Goal: Task Accomplishment & Management: Manage account settings

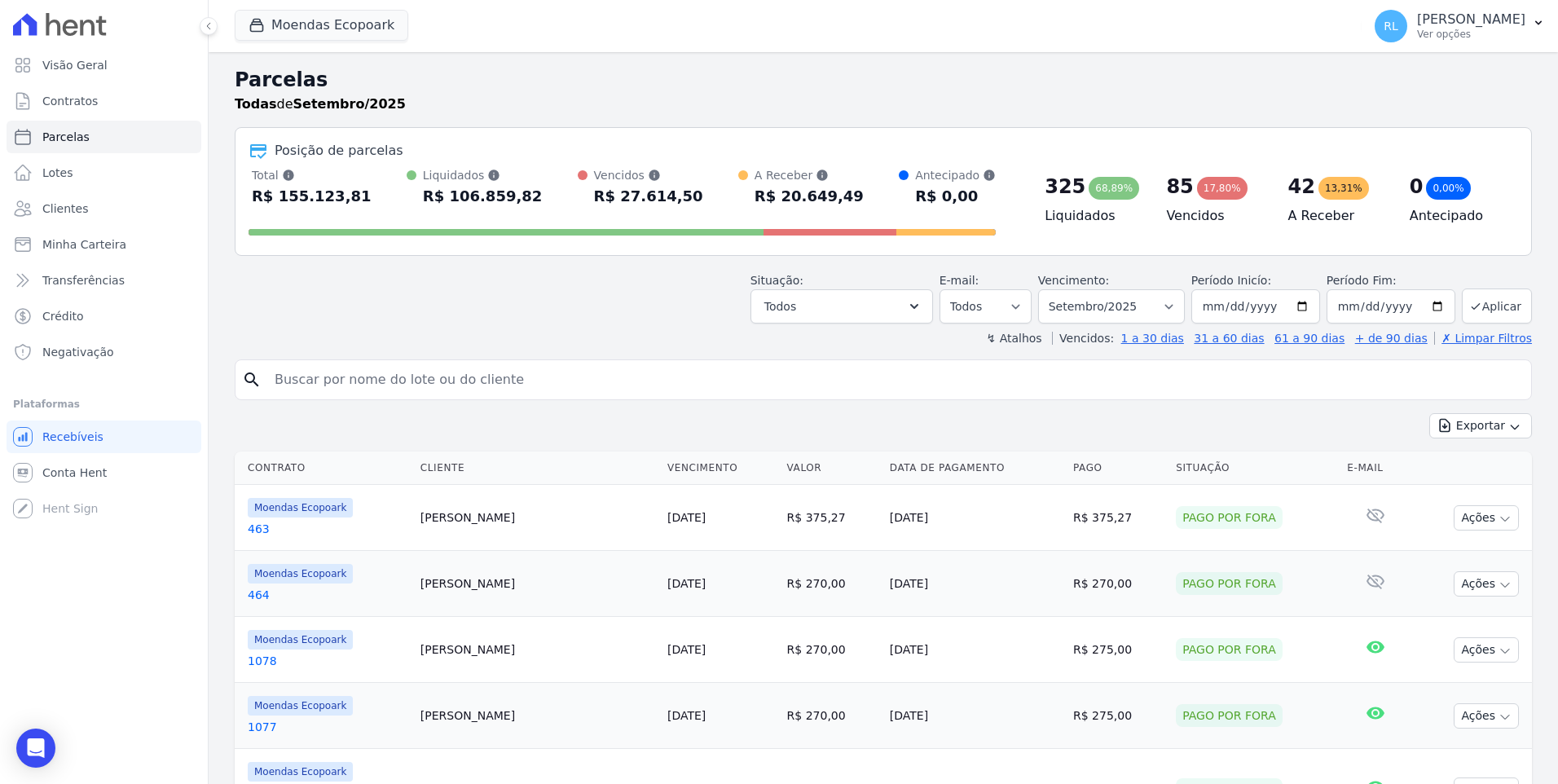
select select
click at [297, 383] on input "search" at bounding box center [895, 379] width 1260 height 33
type input "840"
select select
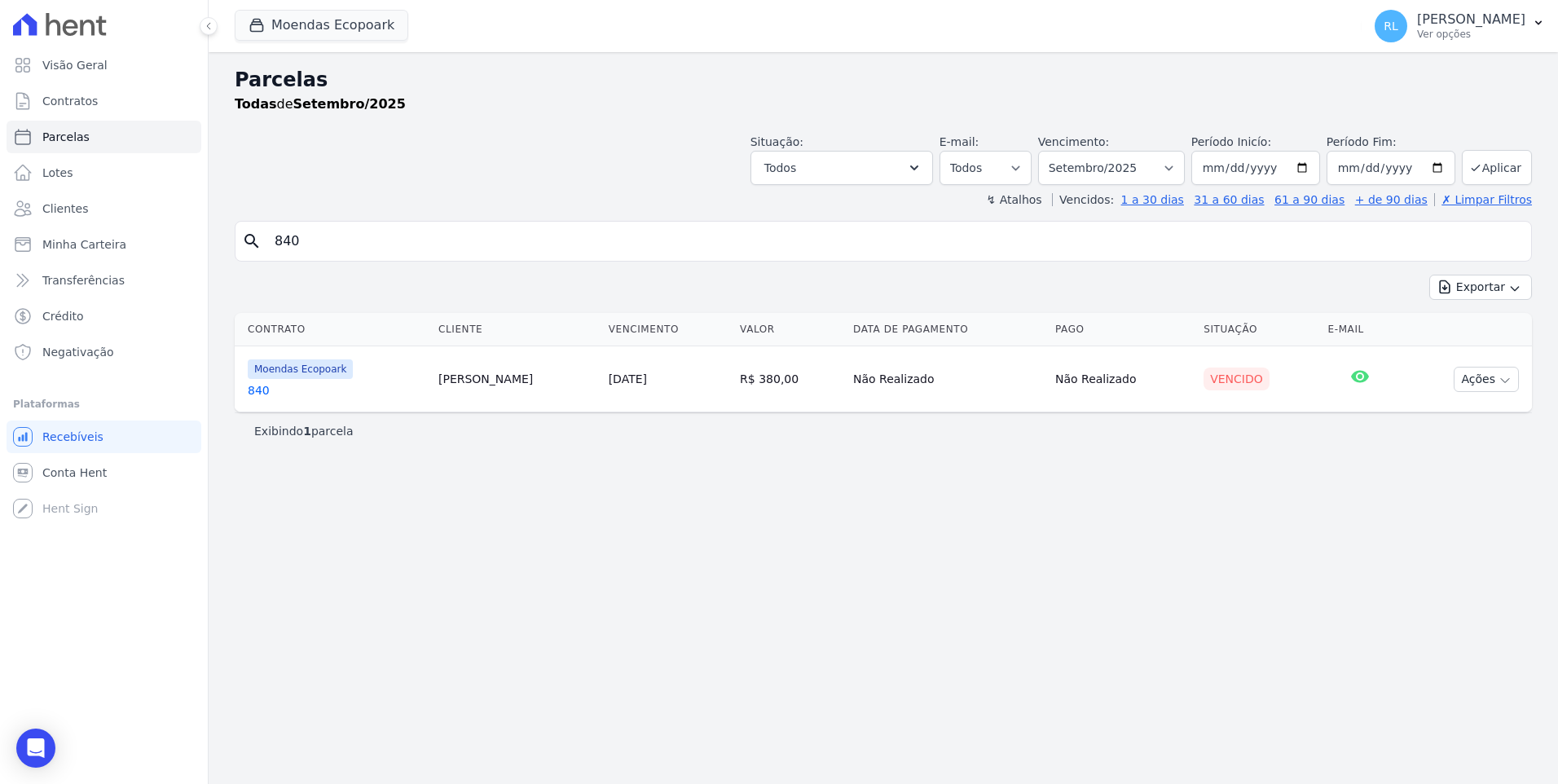
click at [250, 390] on link "840" at bounding box center [336, 390] width 178 height 16
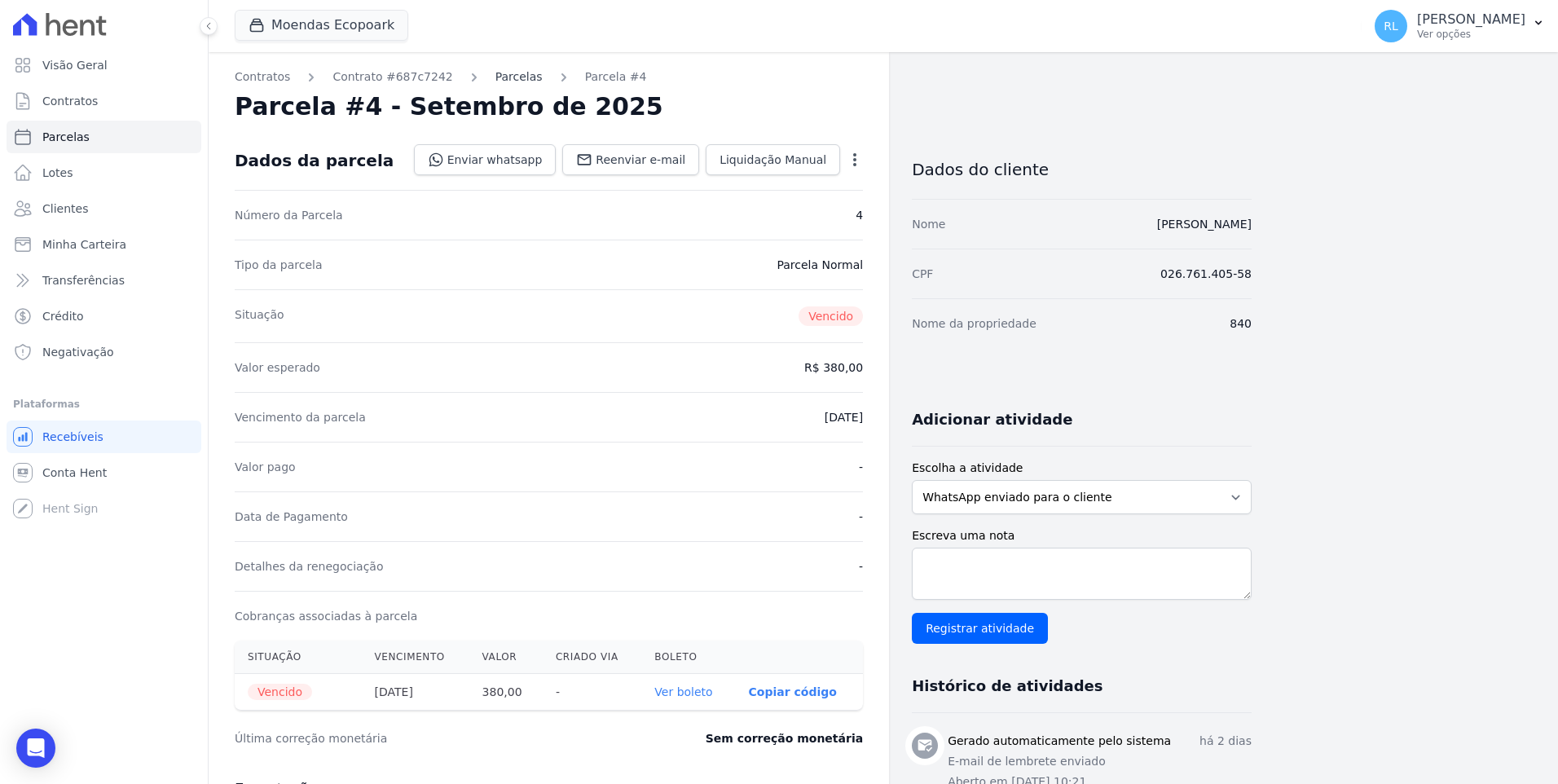
click at [502, 80] on link "Parcelas" at bounding box center [518, 77] width 47 height 17
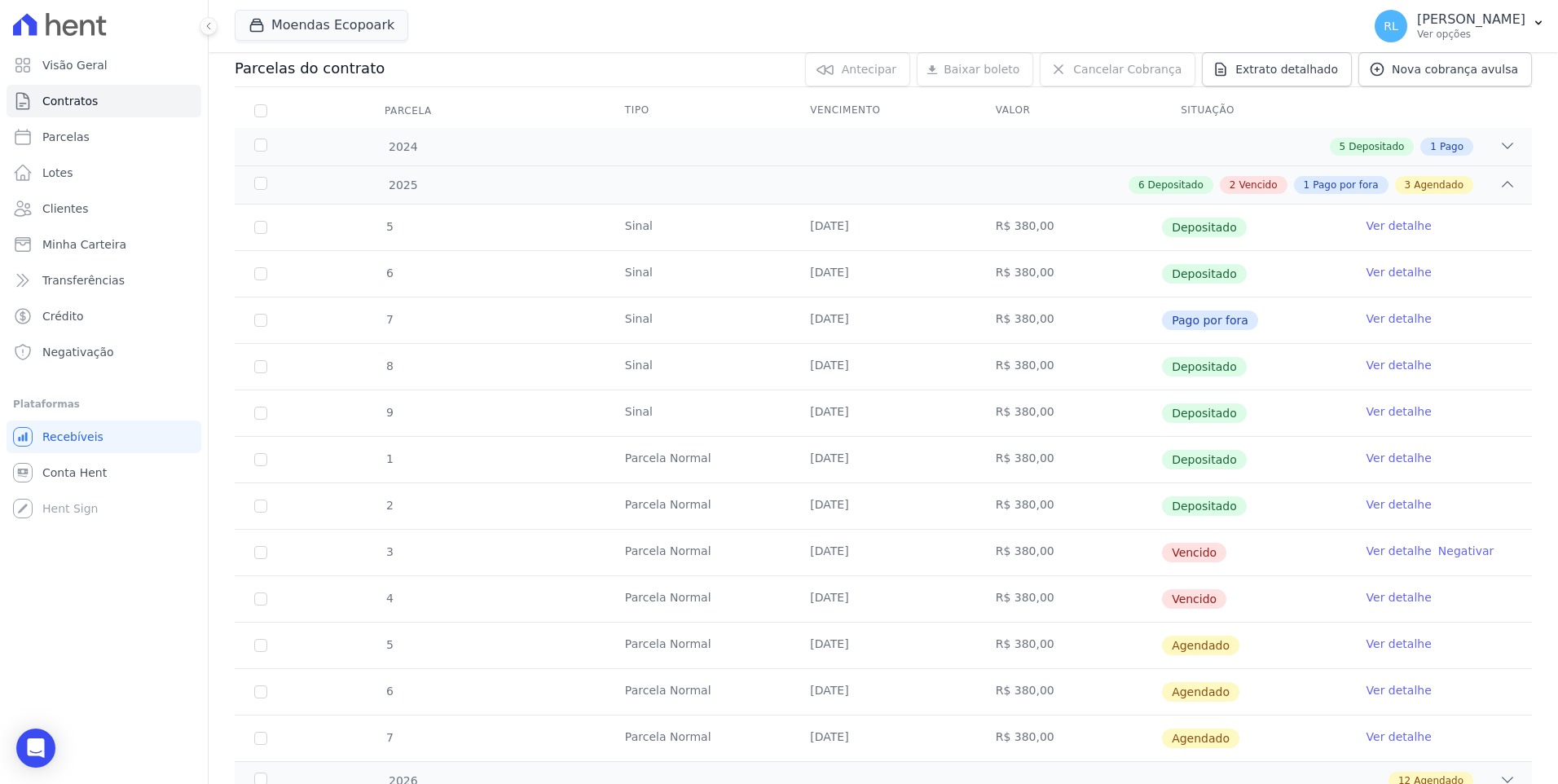
scroll to position [326, 0]
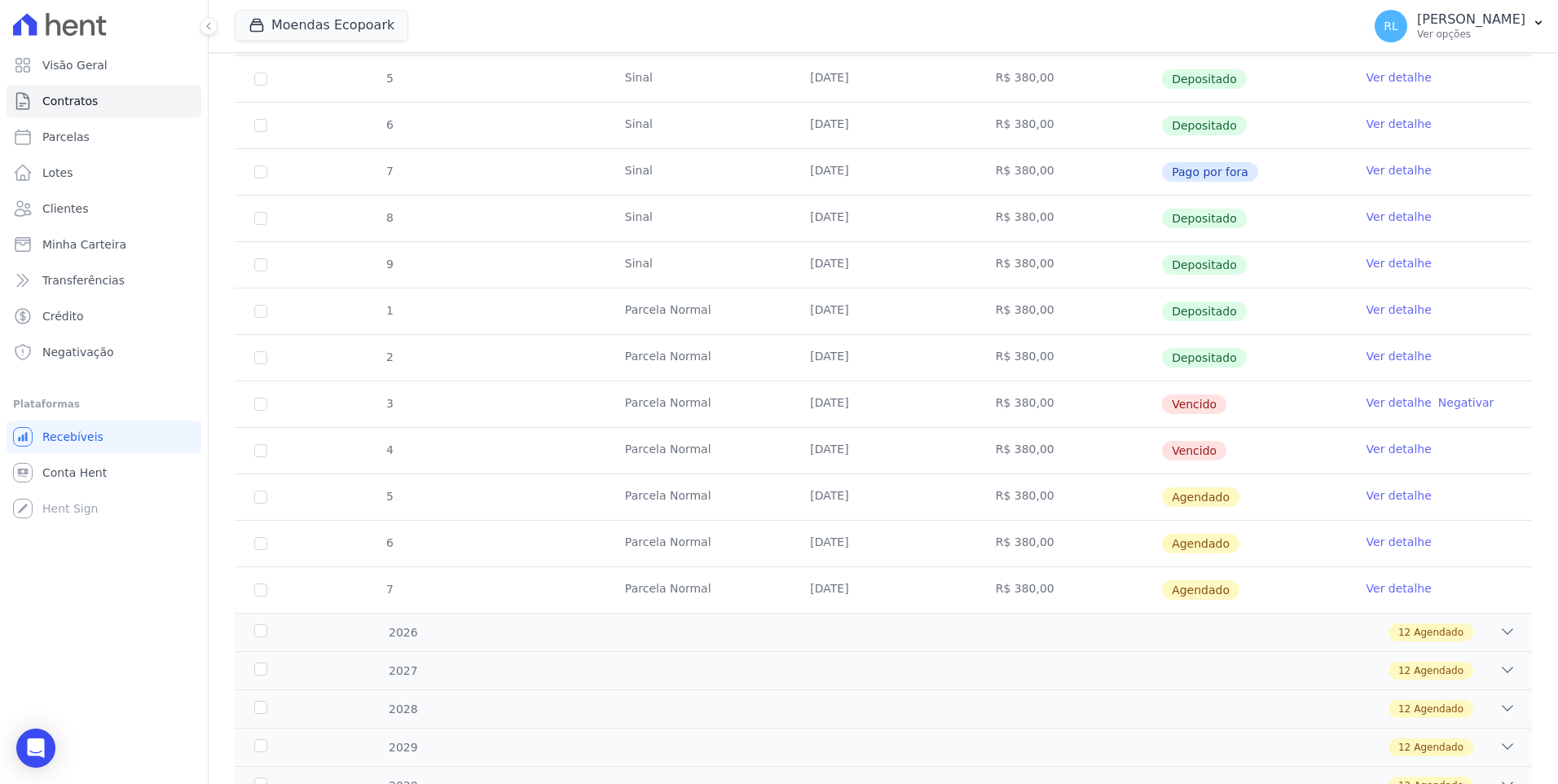
click at [1387, 493] on link "Ver detalhe" at bounding box center [1399, 495] width 66 height 16
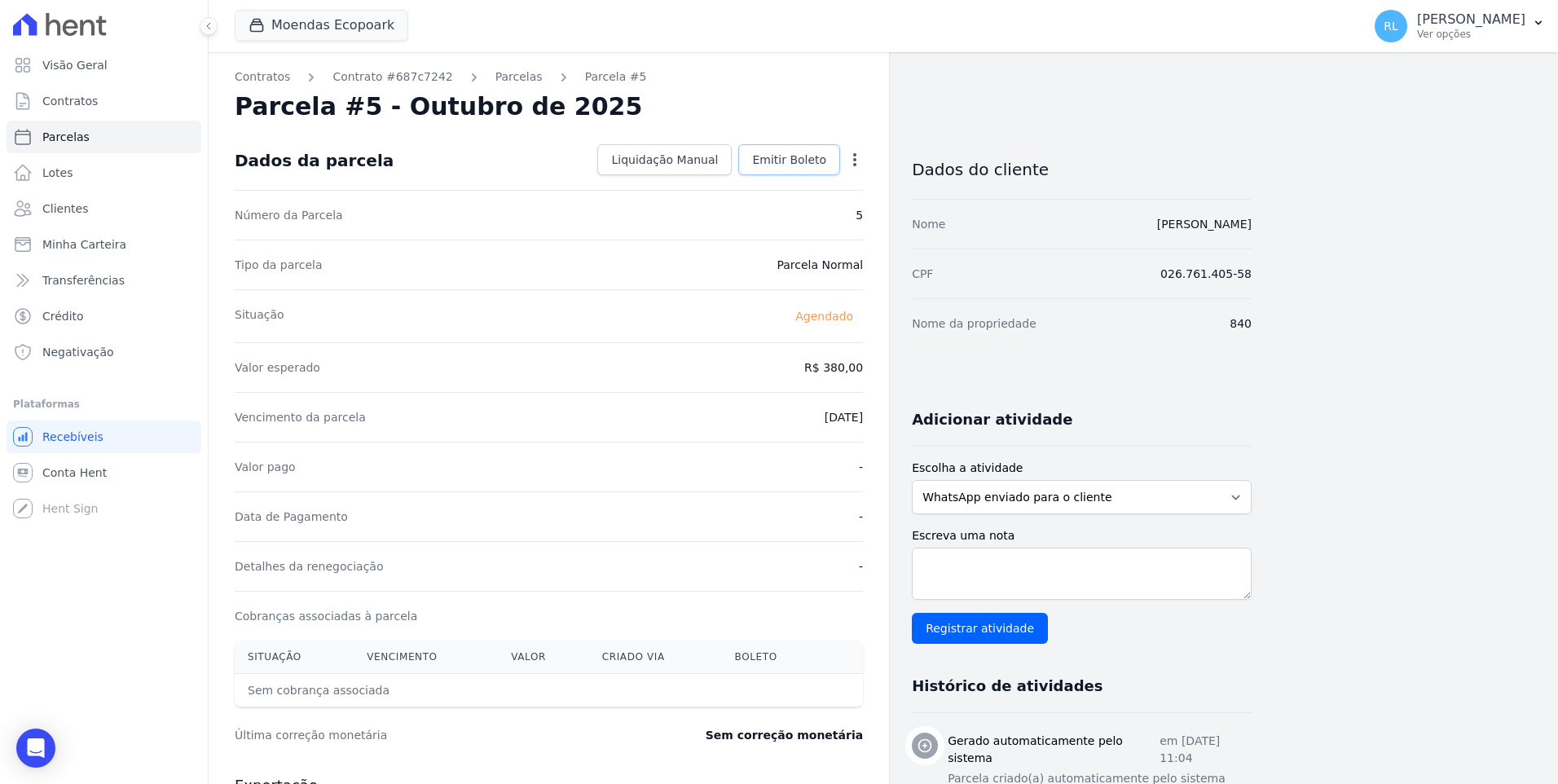
click at [801, 156] on span "Emitir Boleto" at bounding box center [789, 160] width 74 height 16
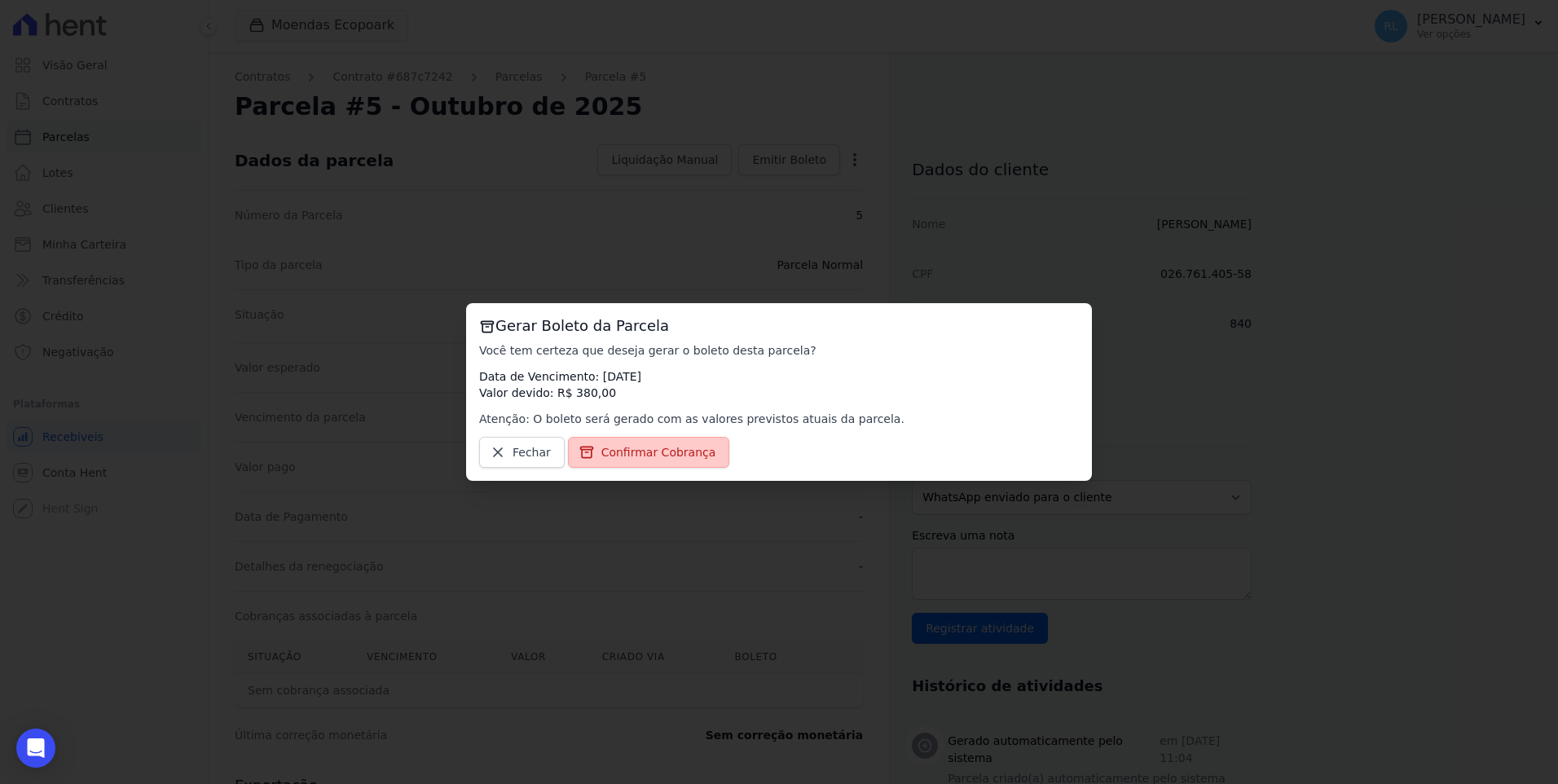
click at [677, 453] on span "Confirmar Cobrança" at bounding box center [658, 452] width 115 height 16
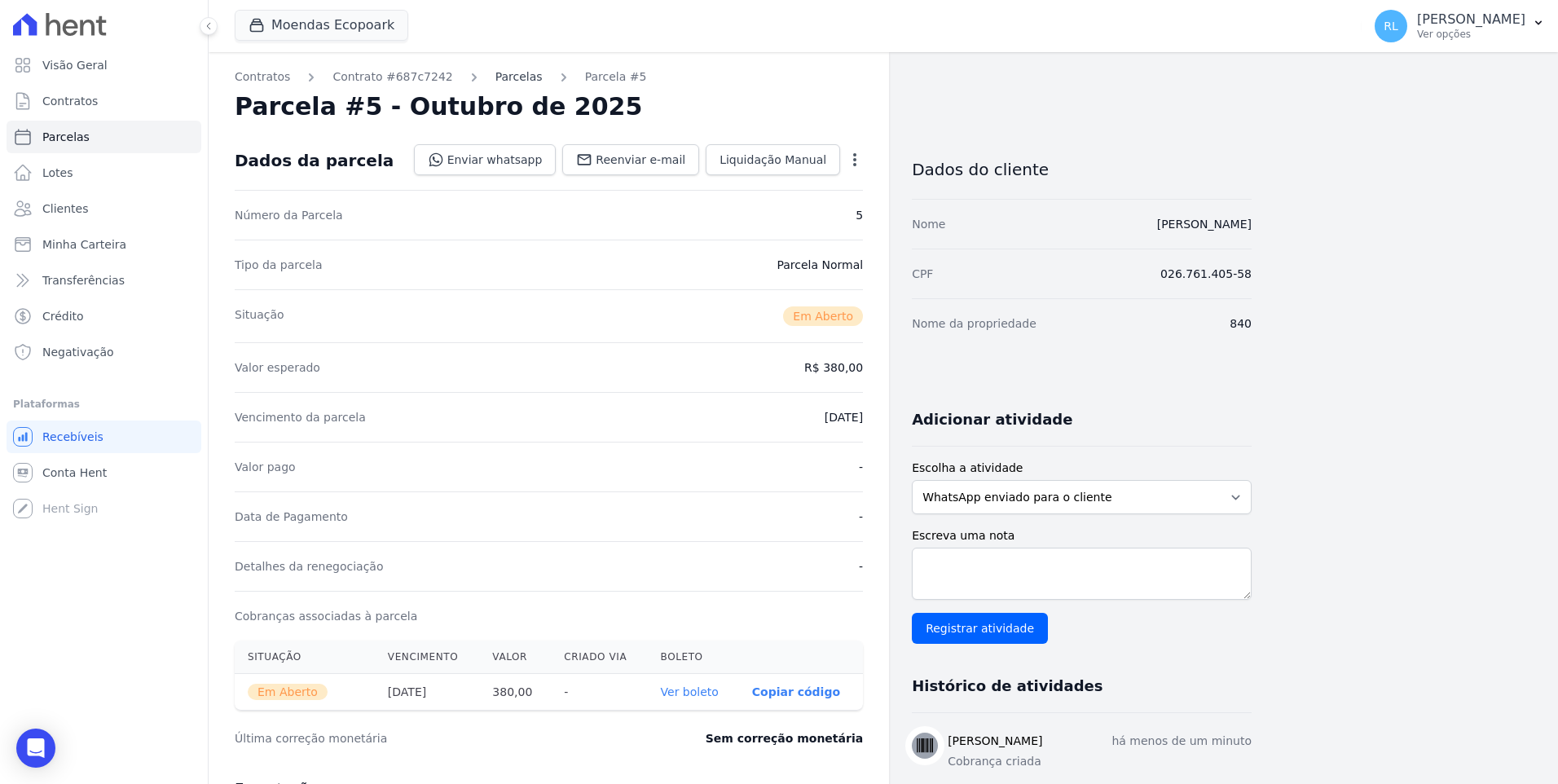
click at [507, 80] on link "Parcelas" at bounding box center [518, 77] width 47 height 17
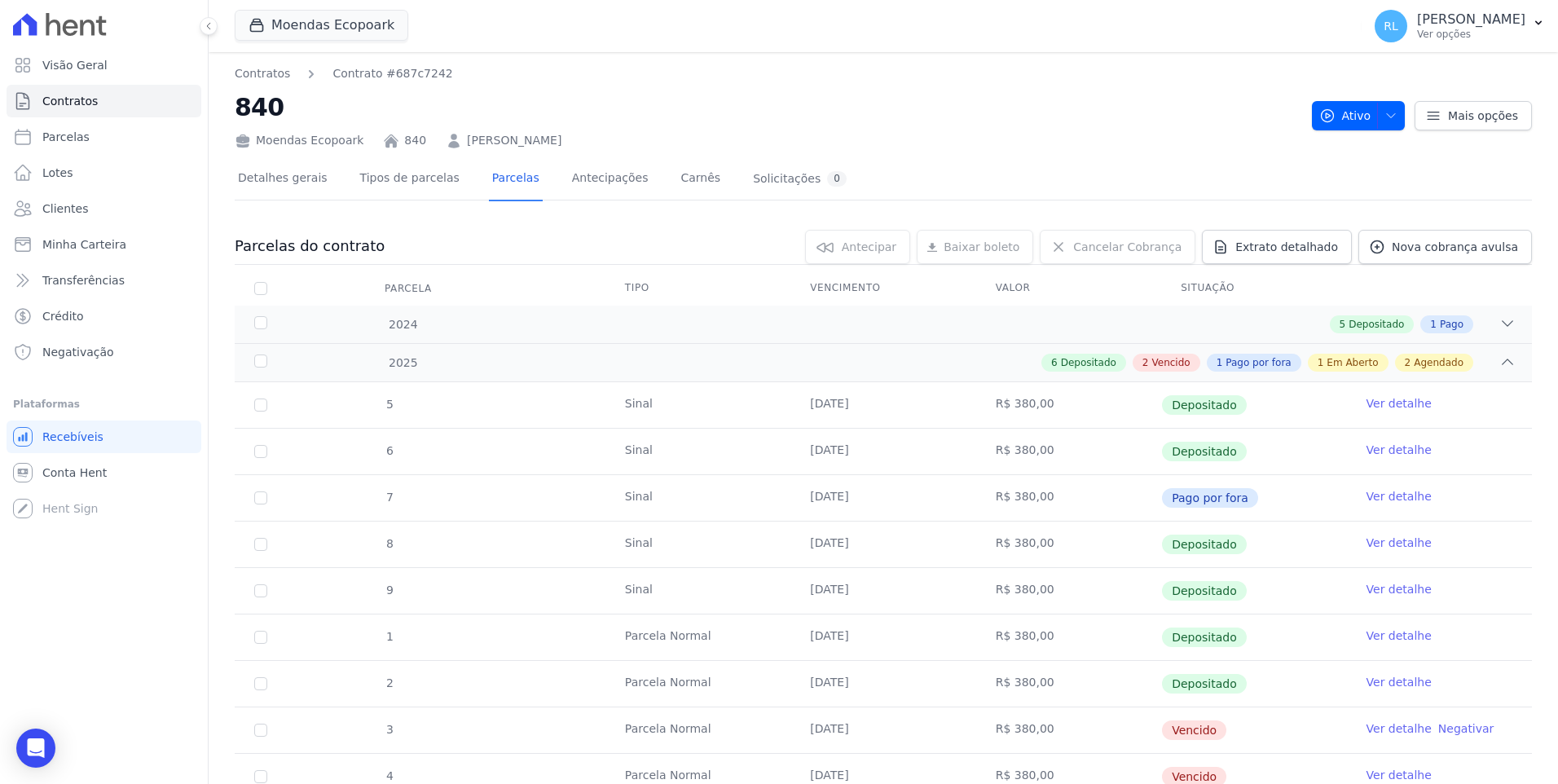
scroll to position [326, 0]
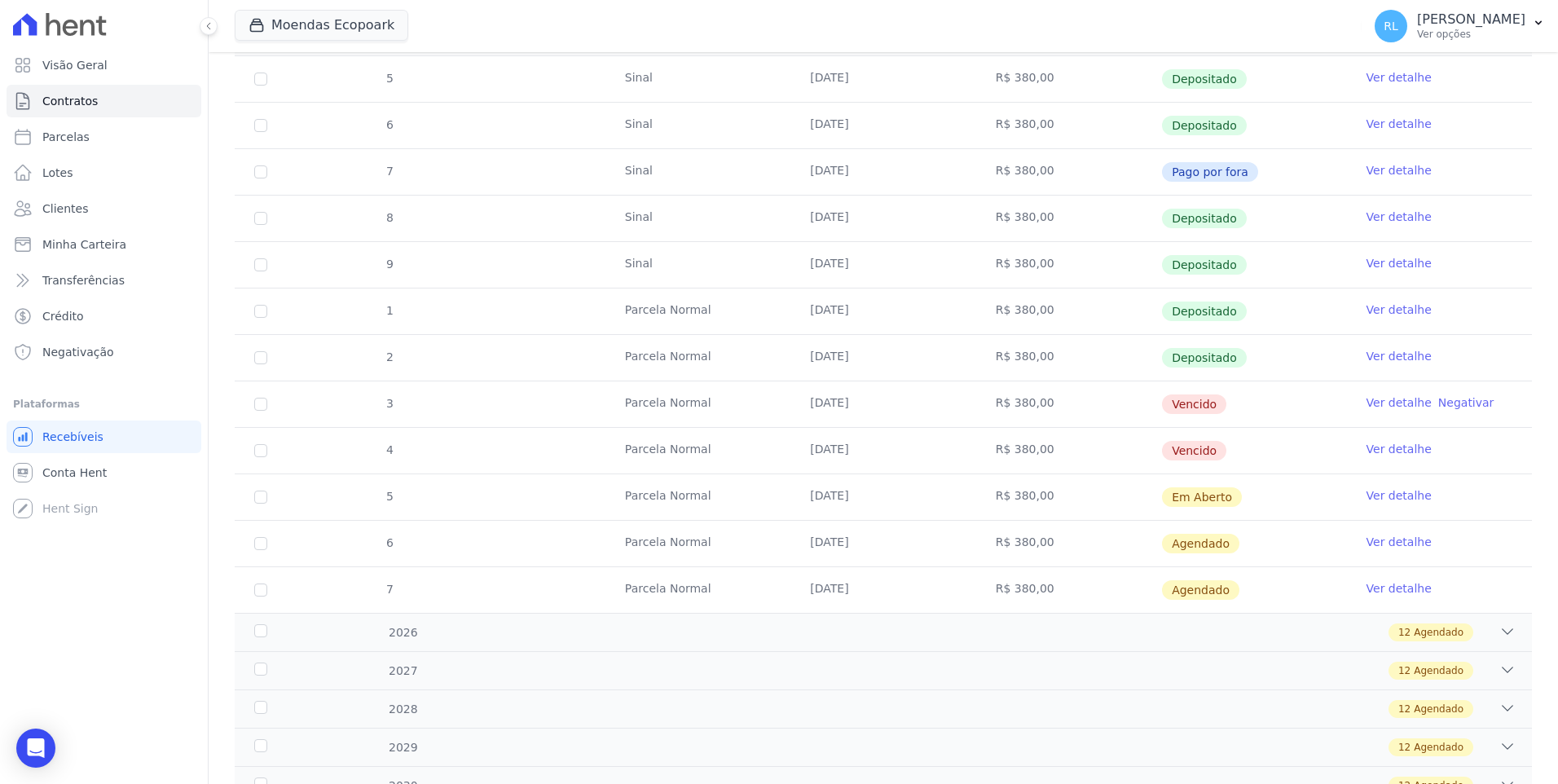
click at [1380, 537] on link "Ver detalhe" at bounding box center [1399, 542] width 66 height 16
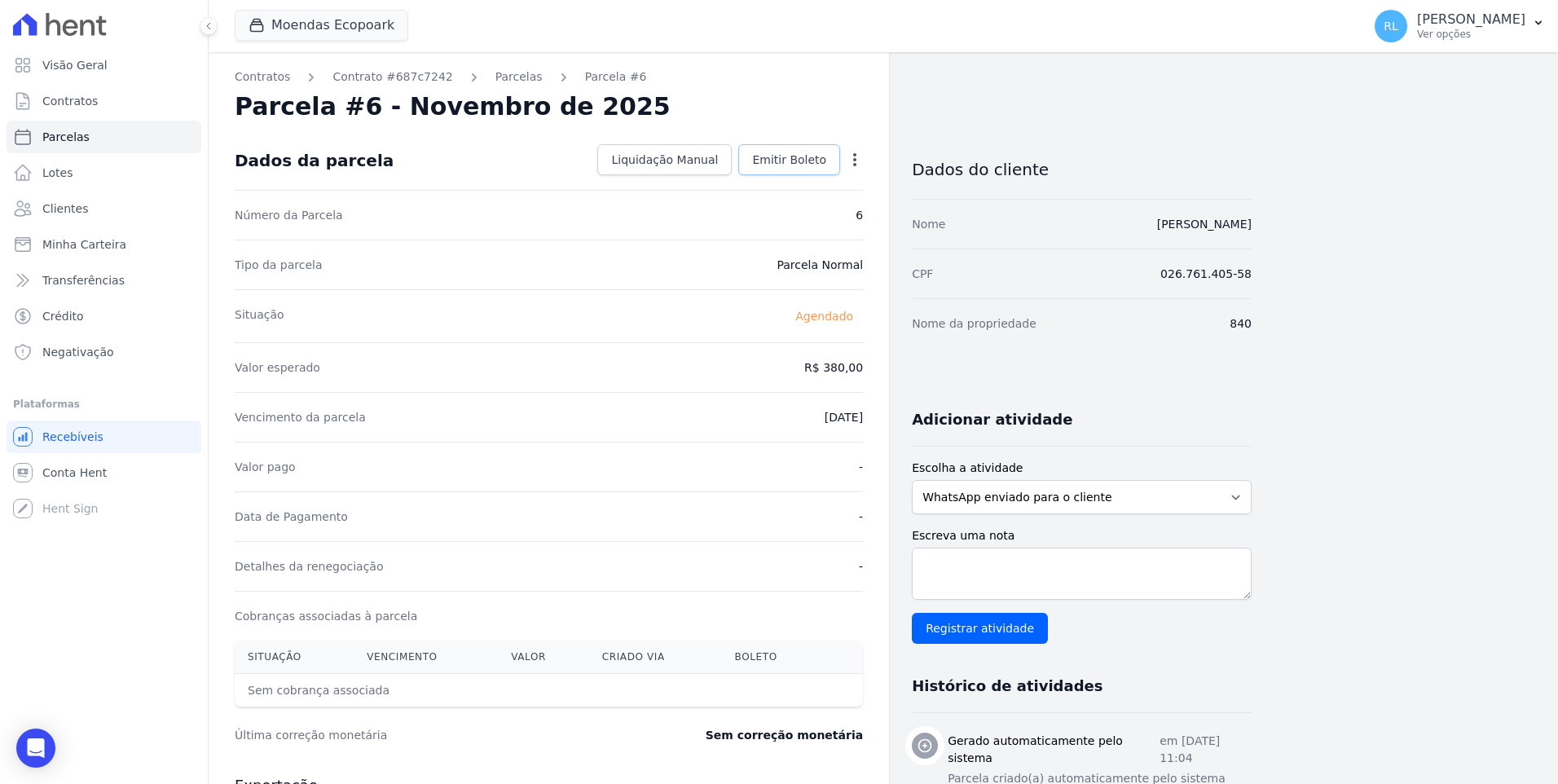
click at [772, 156] on span "Emitir Boleto" at bounding box center [789, 160] width 74 height 16
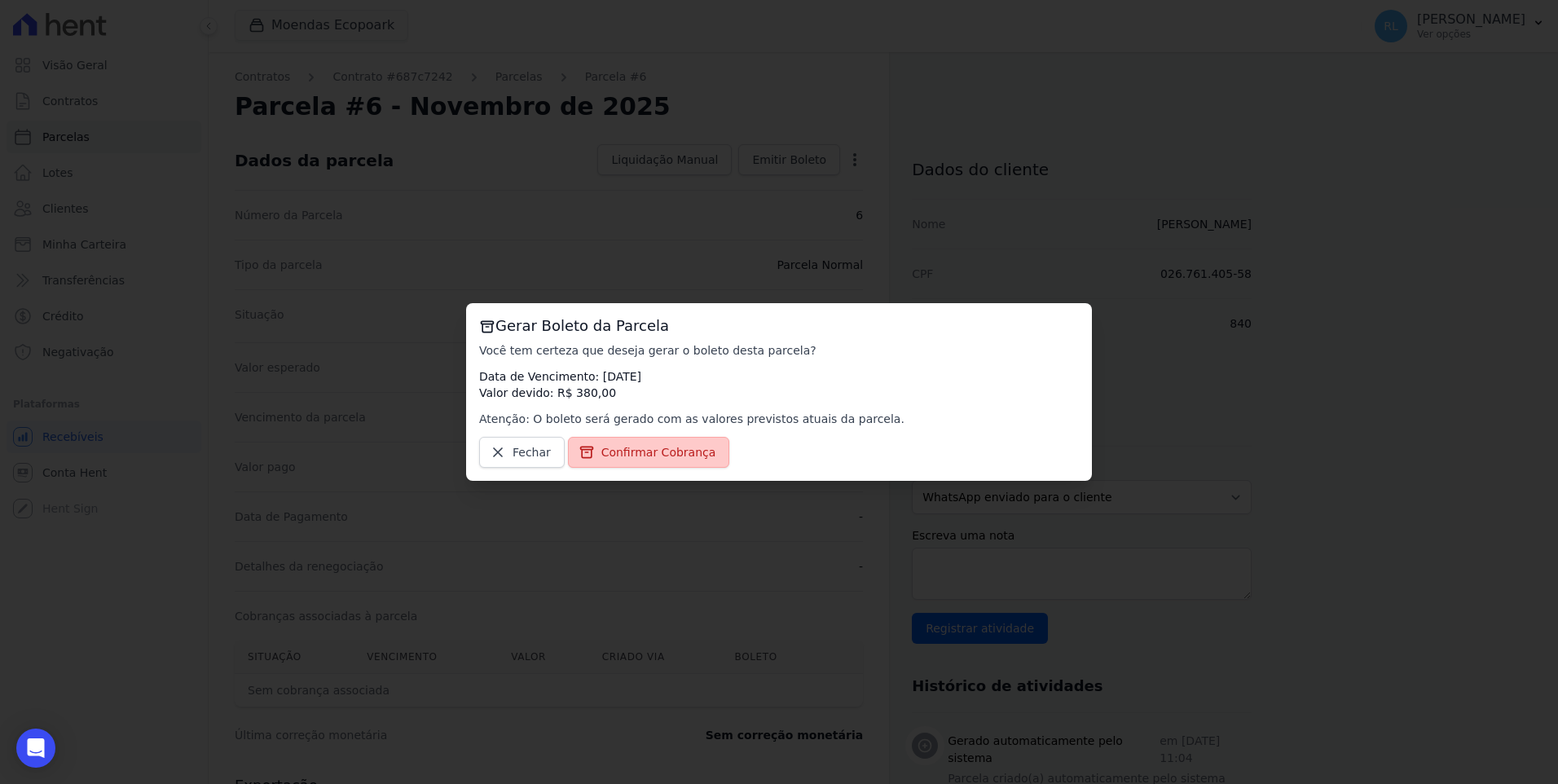
click at [610, 447] on span "Confirmar Cobrança" at bounding box center [658, 452] width 115 height 16
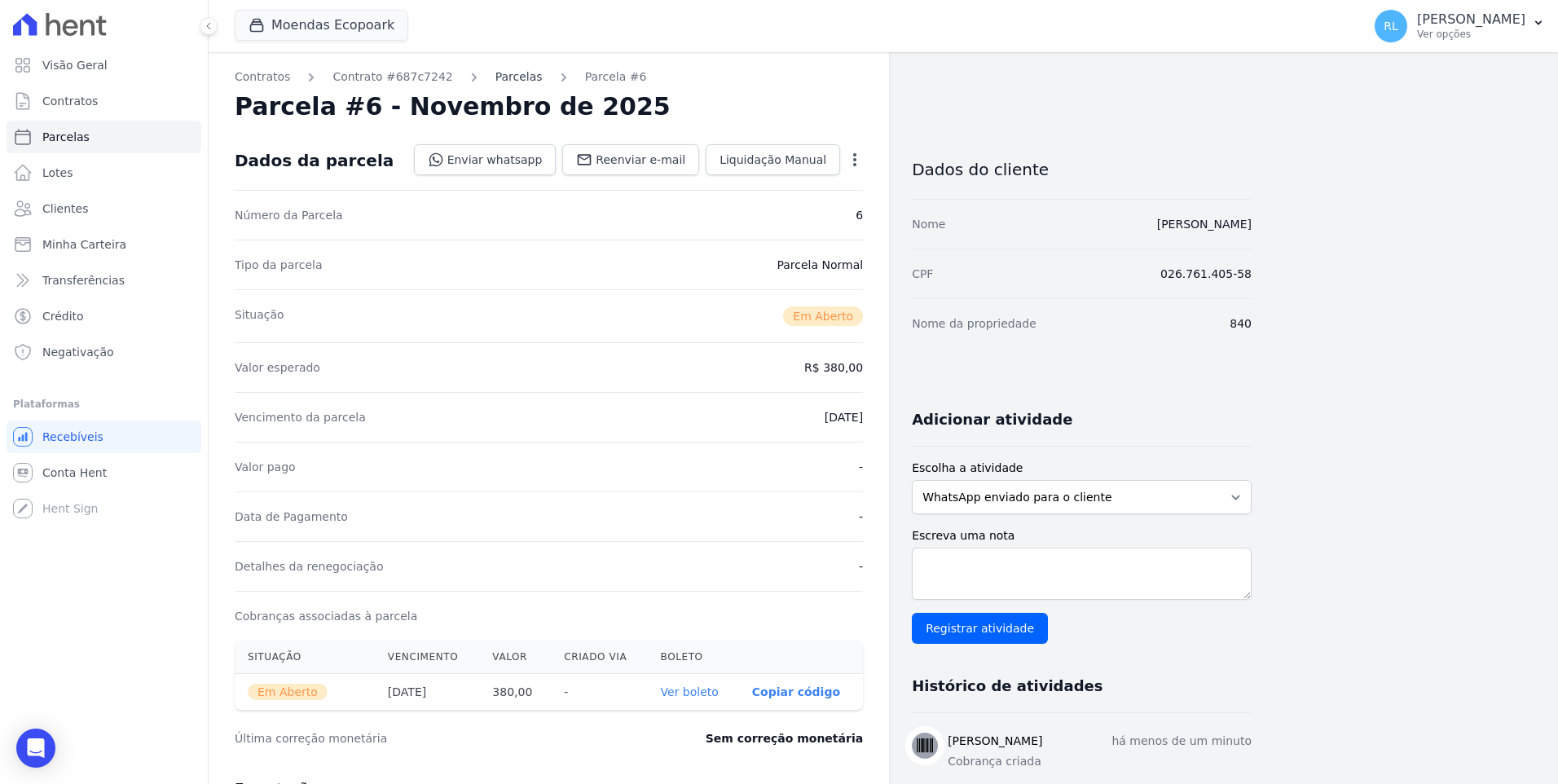
click at [497, 73] on link "Parcelas" at bounding box center [518, 77] width 47 height 17
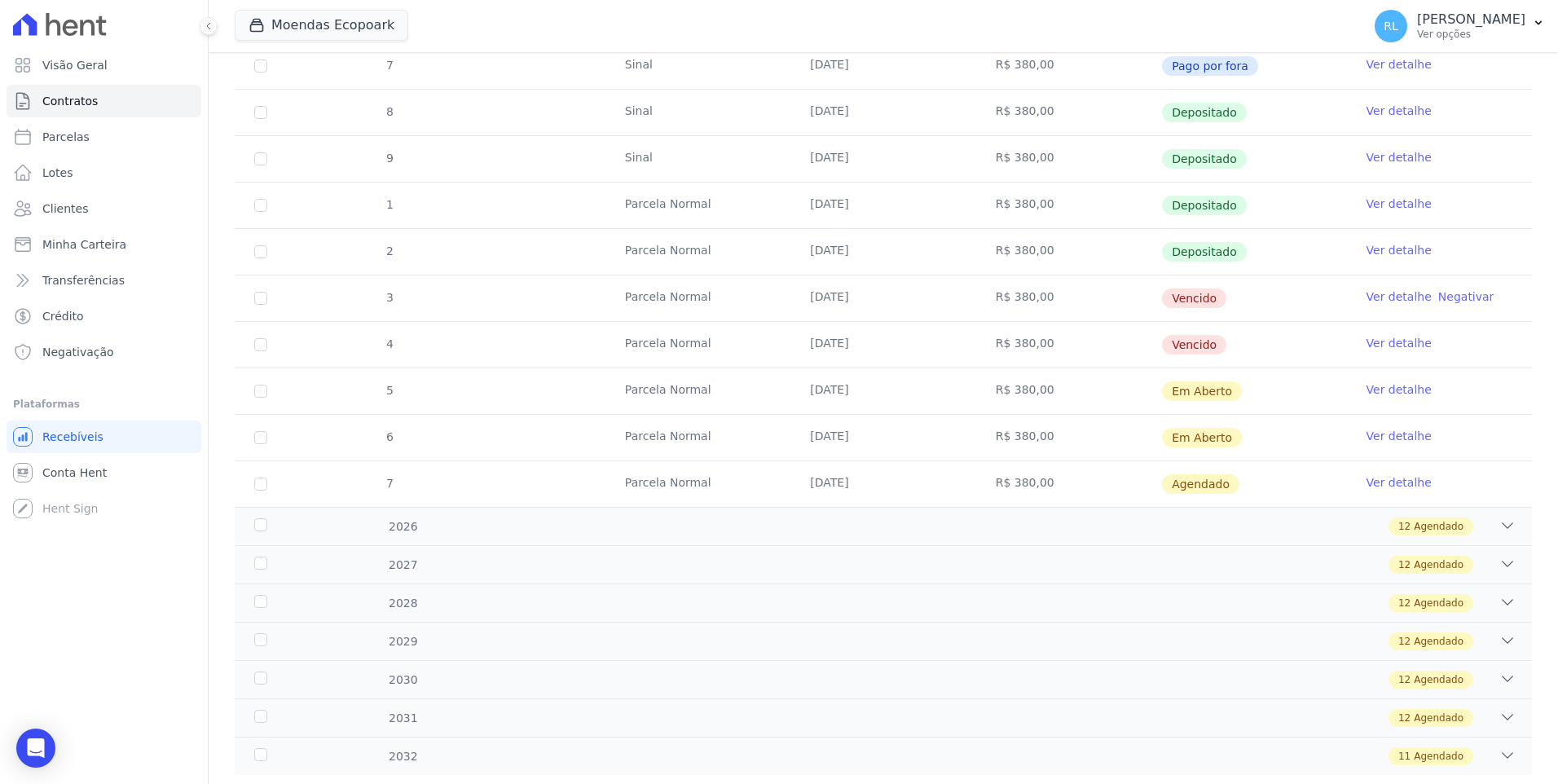
scroll to position [472, 0]
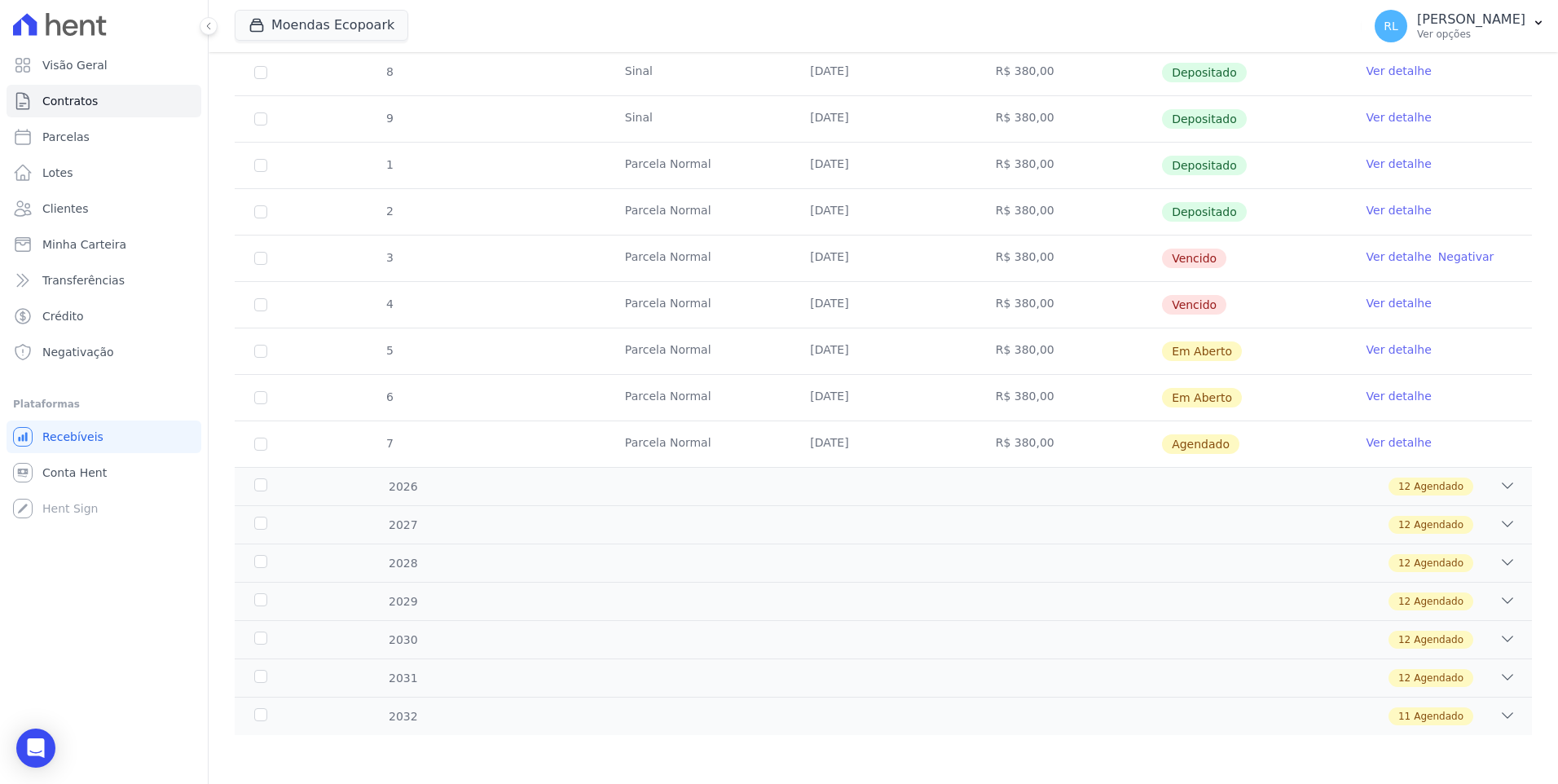
click at [1372, 443] on link "Ver detalhe" at bounding box center [1399, 442] width 66 height 16
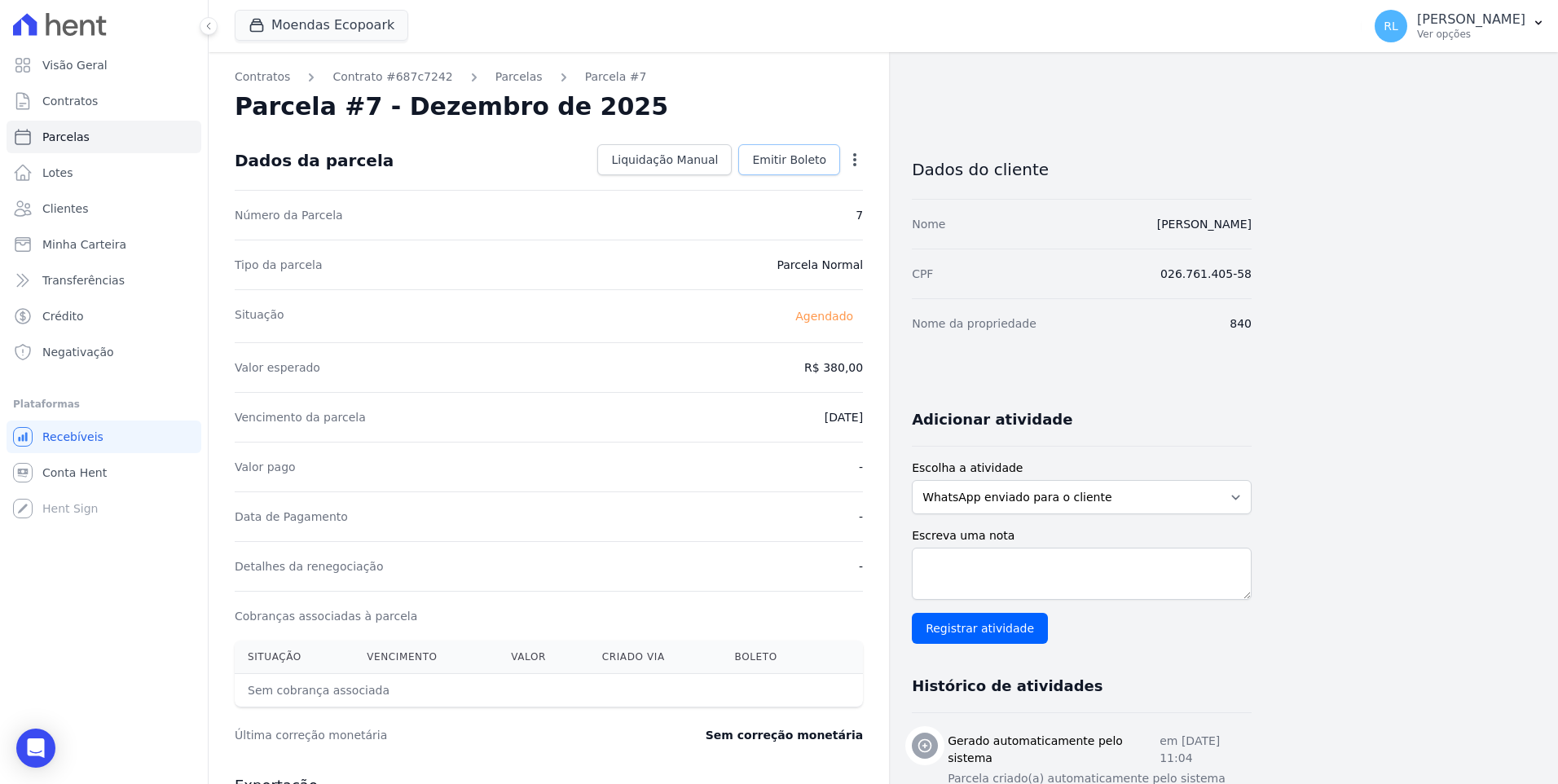
click at [778, 155] on span "Emitir Boleto" at bounding box center [789, 160] width 74 height 16
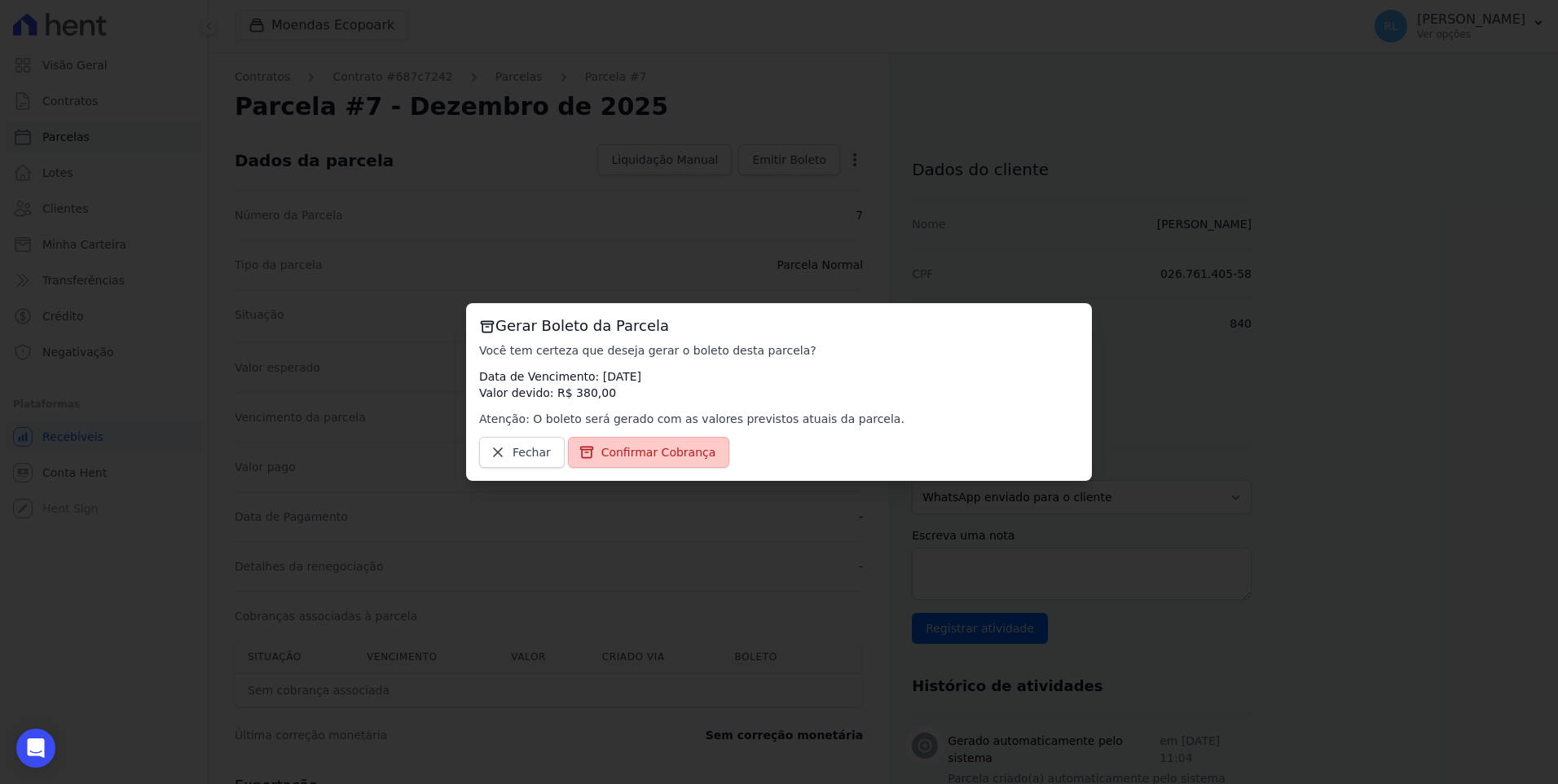
click at [666, 447] on span "Confirmar Cobrança" at bounding box center [658, 452] width 115 height 16
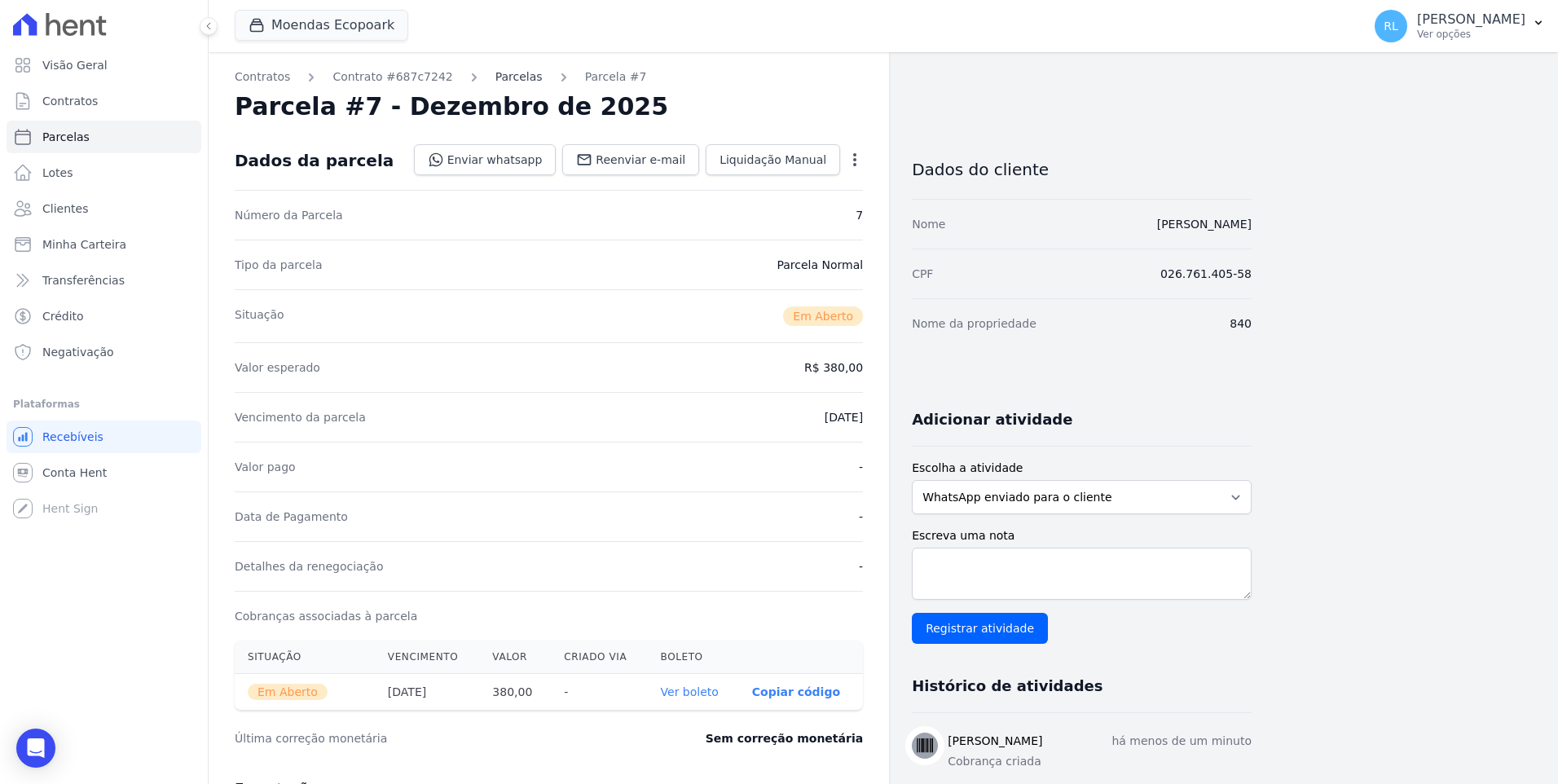
click at [502, 79] on link "Parcelas" at bounding box center [518, 77] width 47 height 17
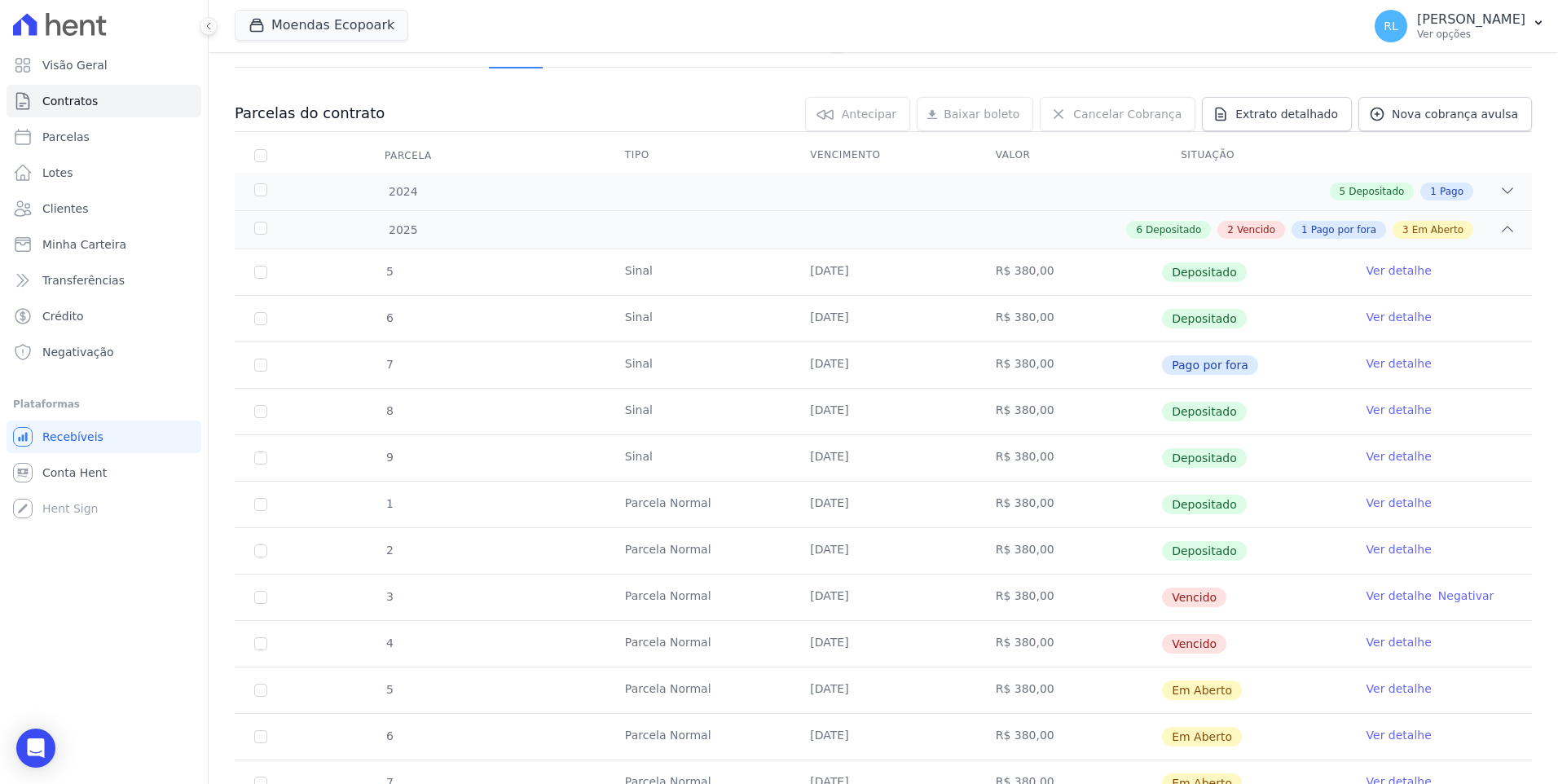
scroll to position [407, 0]
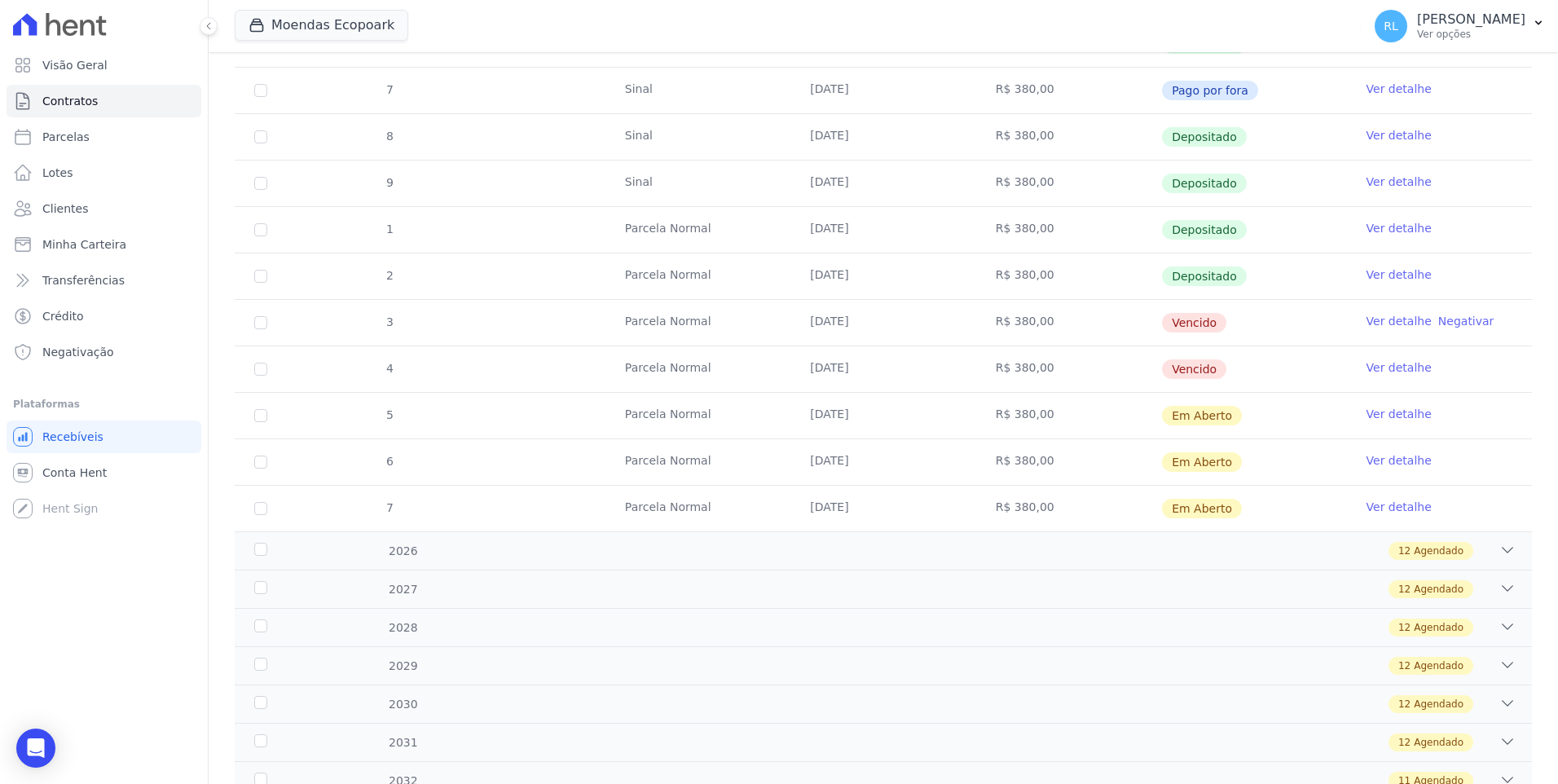
click at [270, 323] on td "3" at bounding box center [261, 323] width 52 height 46
click at [262, 327] on input "checkbox" at bounding box center [261, 322] width 13 height 13
checkbox input "true"
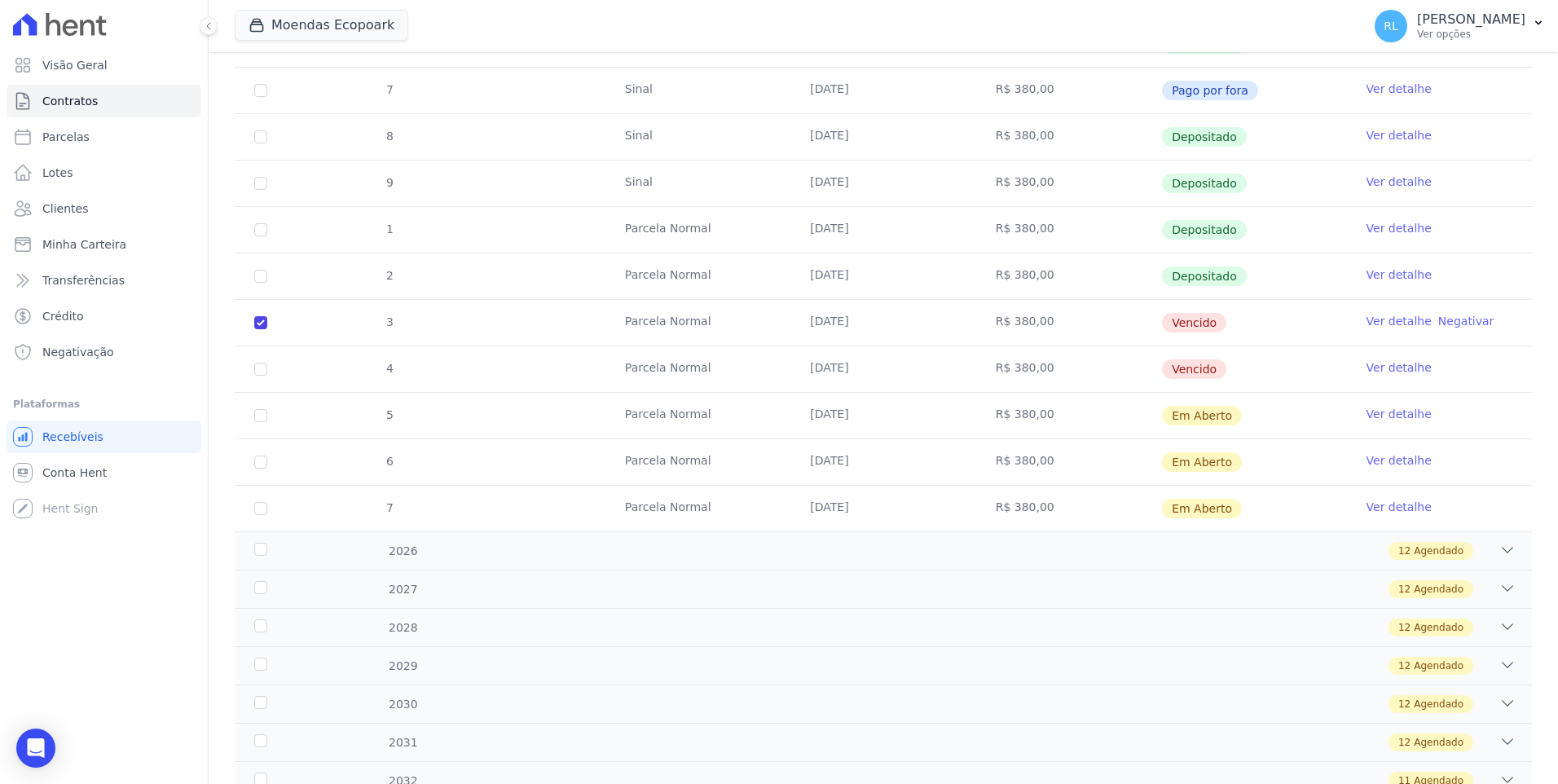
click at [263, 375] on td "4" at bounding box center [261, 368] width 52 height 46
click at [265, 369] on input "checkbox" at bounding box center [261, 368] width 13 height 13
checkbox input "true"
click at [263, 417] on input "checkbox" at bounding box center [261, 415] width 13 height 13
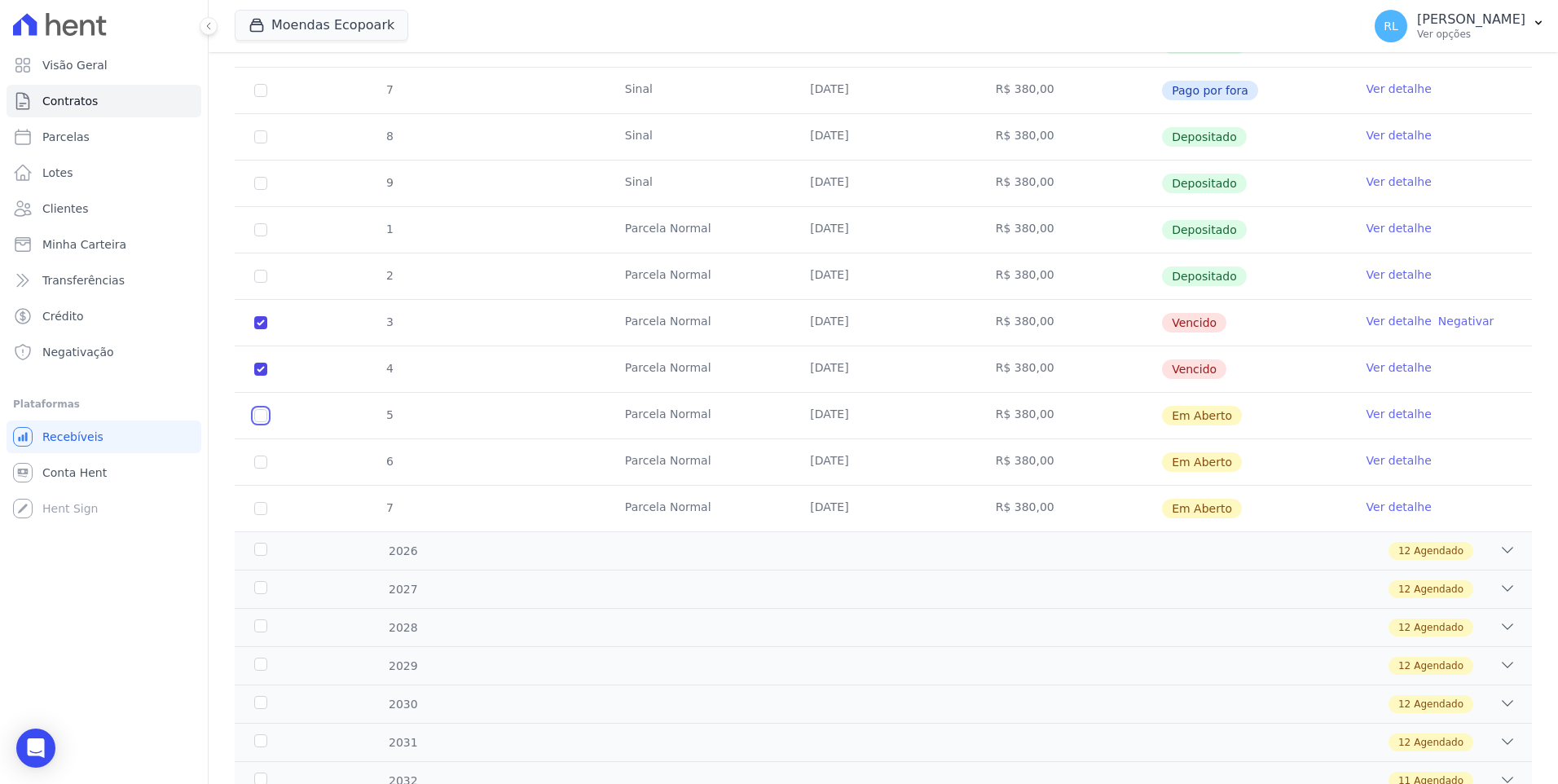
checkbox input "true"
drag, startPoint x: 261, startPoint y: 461, endPoint x: 257, endPoint y: 472, distance: 11.7
click at [260, 461] on input "checkbox" at bounding box center [261, 461] width 13 height 13
checkbox input "true"
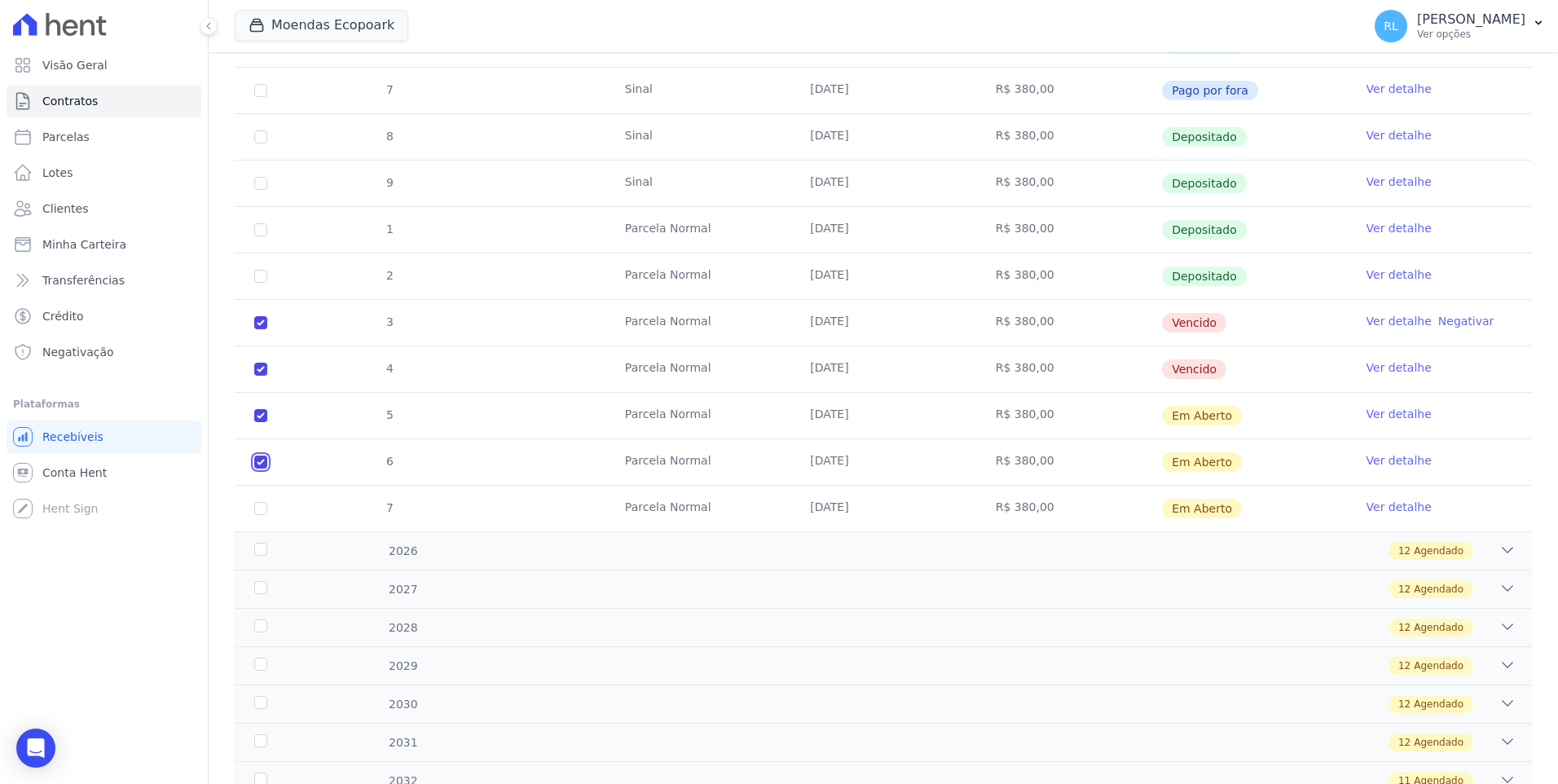
checkbox input "true"
click at [257, 508] on input "checkbox" at bounding box center [261, 508] width 13 height 13
checkbox input "true"
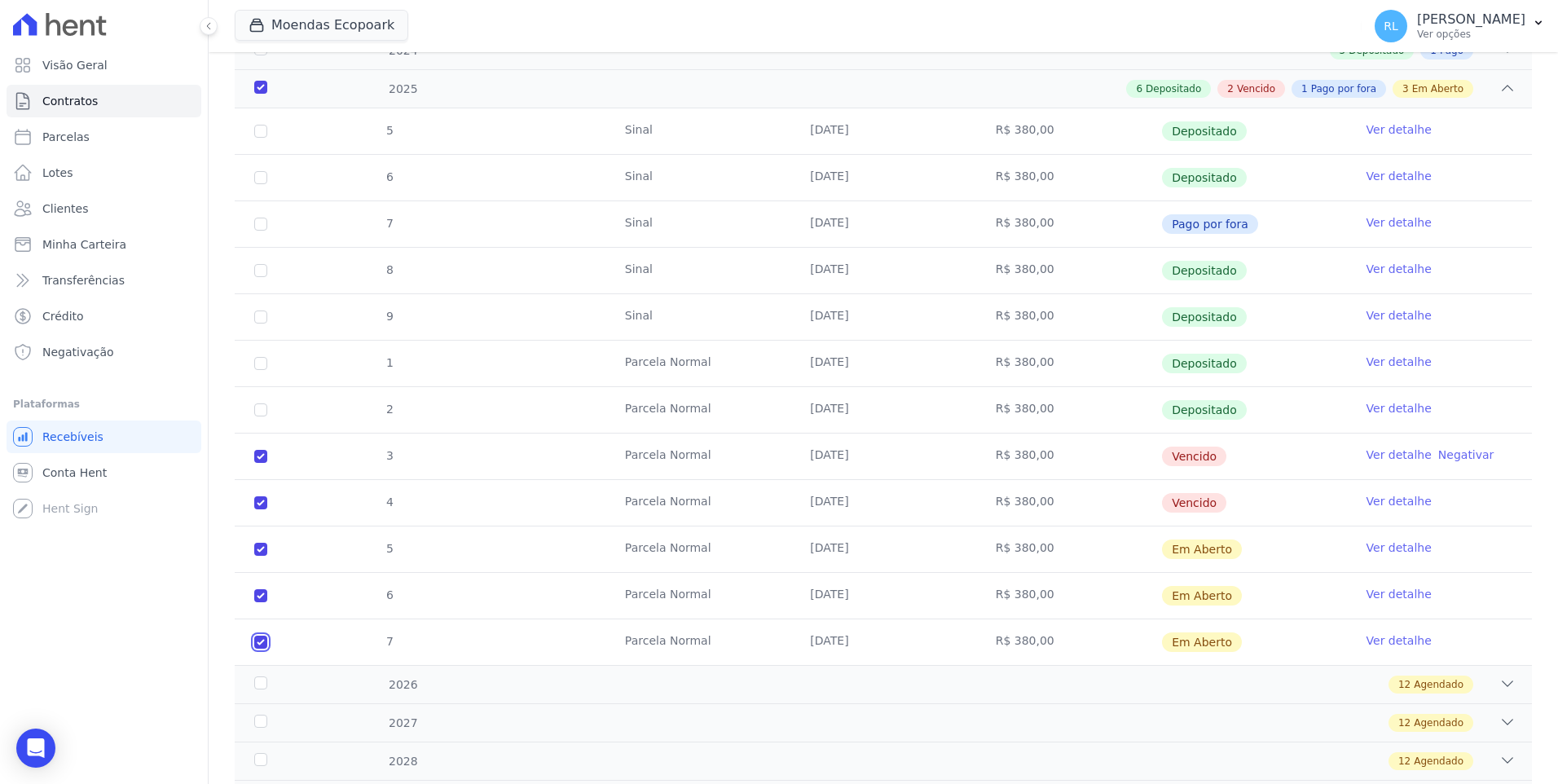
scroll to position [0, 0]
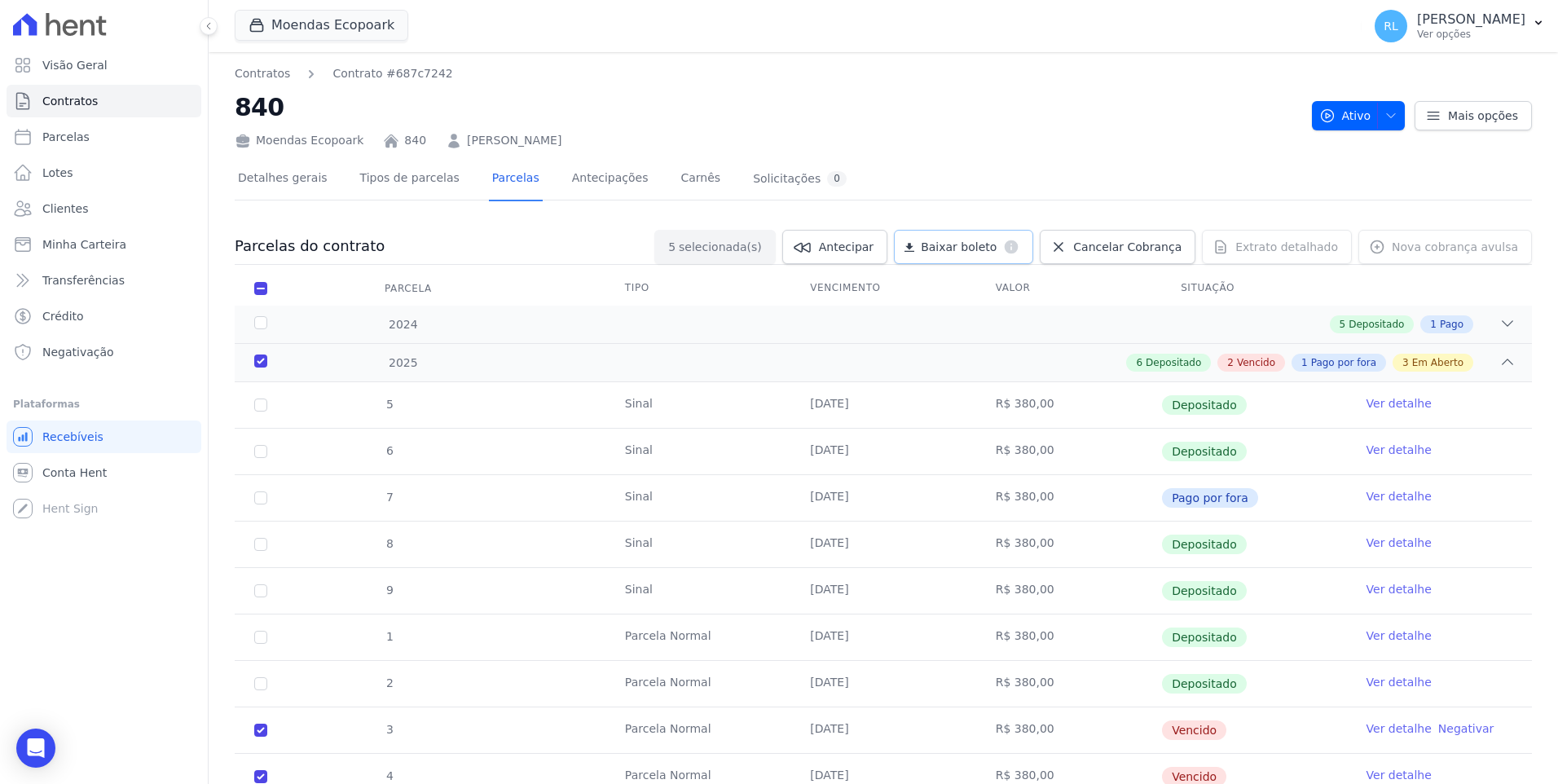
click at [963, 248] on span "Baixar boleto" at bounding box center [958, 247] width 76 height 16
click at [78, 143] on span "Parcelas" at bounding box center [66, 136] width 47 height 16
select select
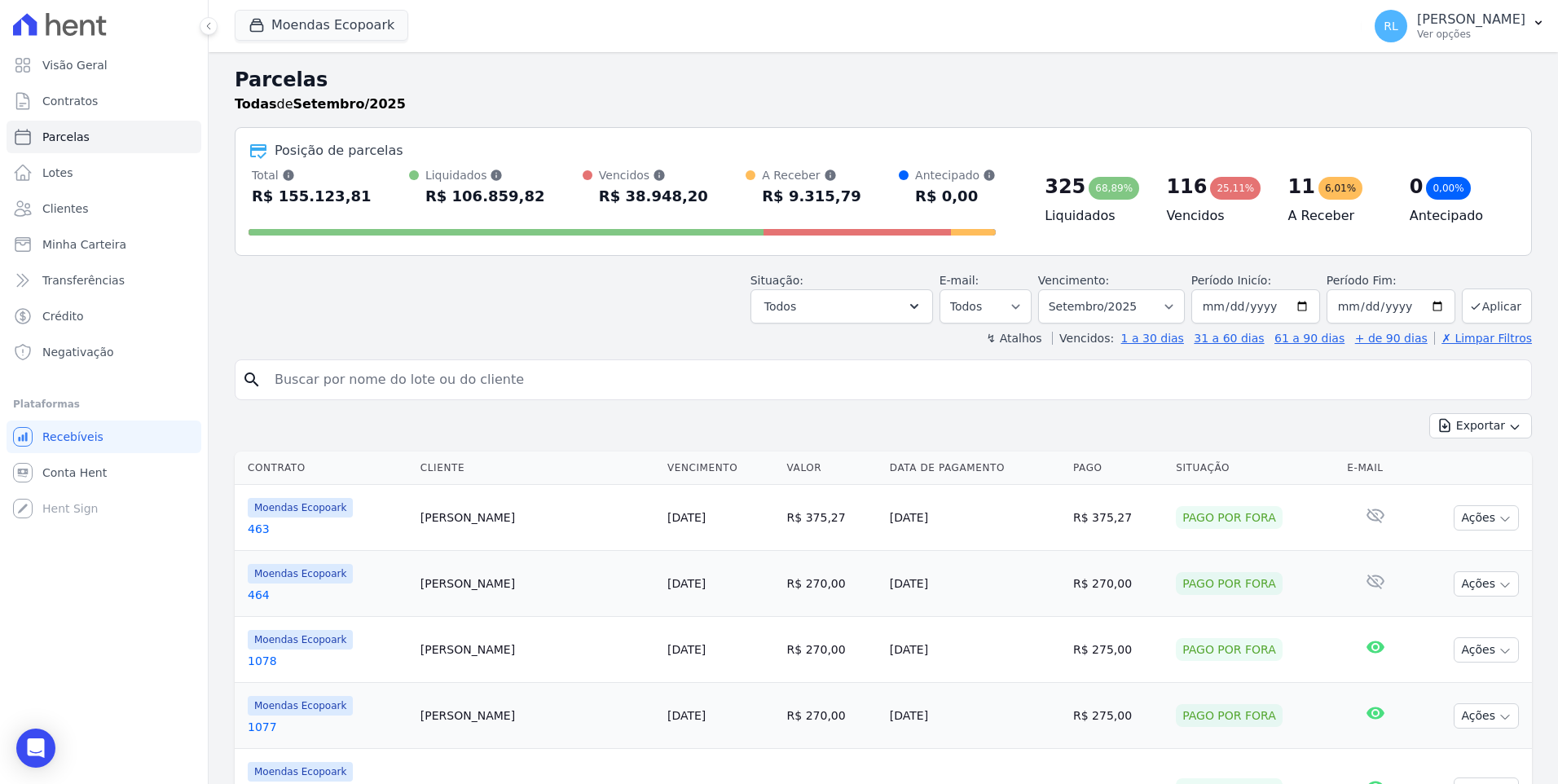
click at [376, 373] on input "search" at bounding box center [895, 379] width 1260 height 33
type input "raimundo"
select select
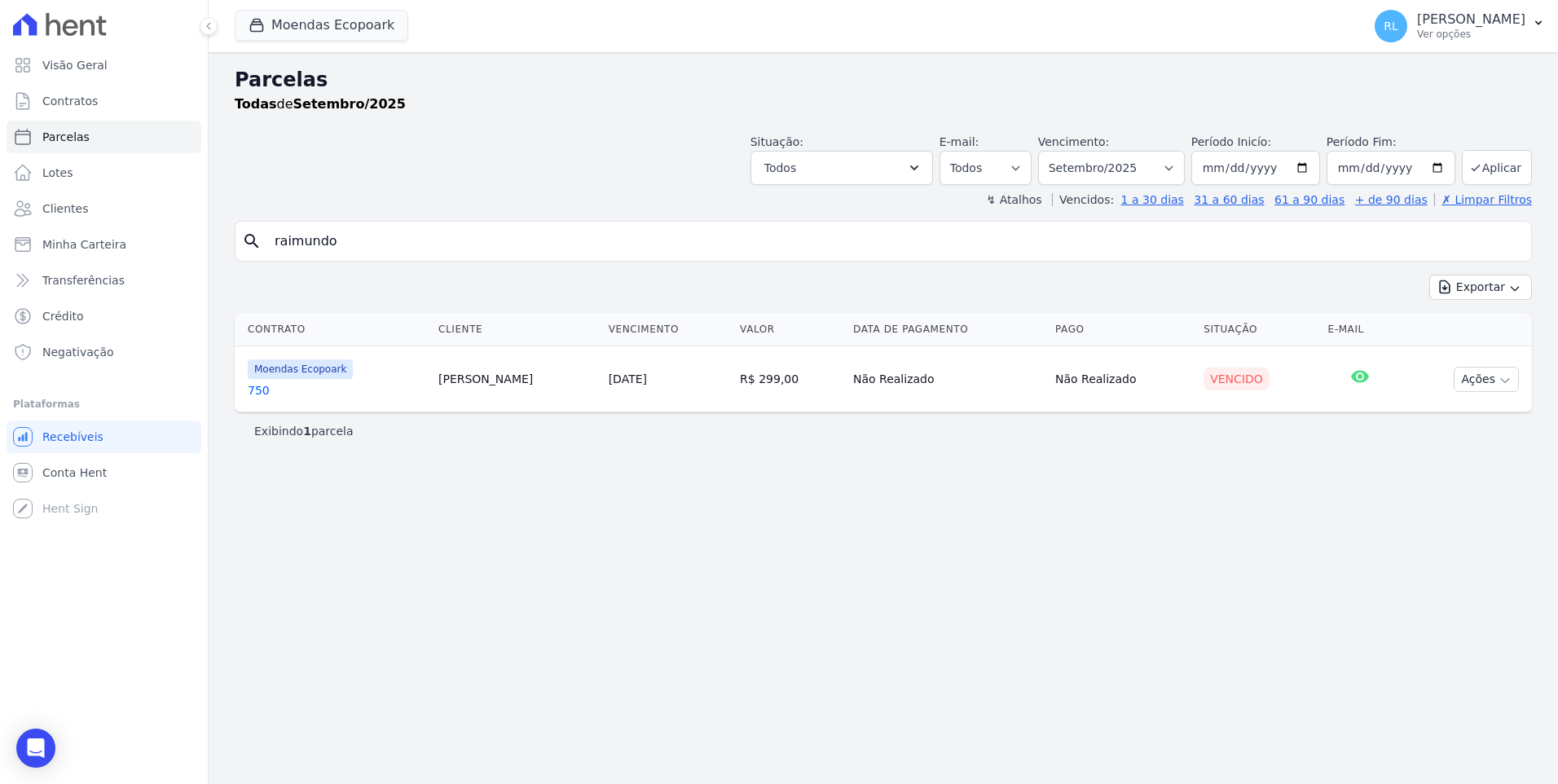
click at [263, 390] on link "750" at bounding box center [336, 390] width 178 height 16
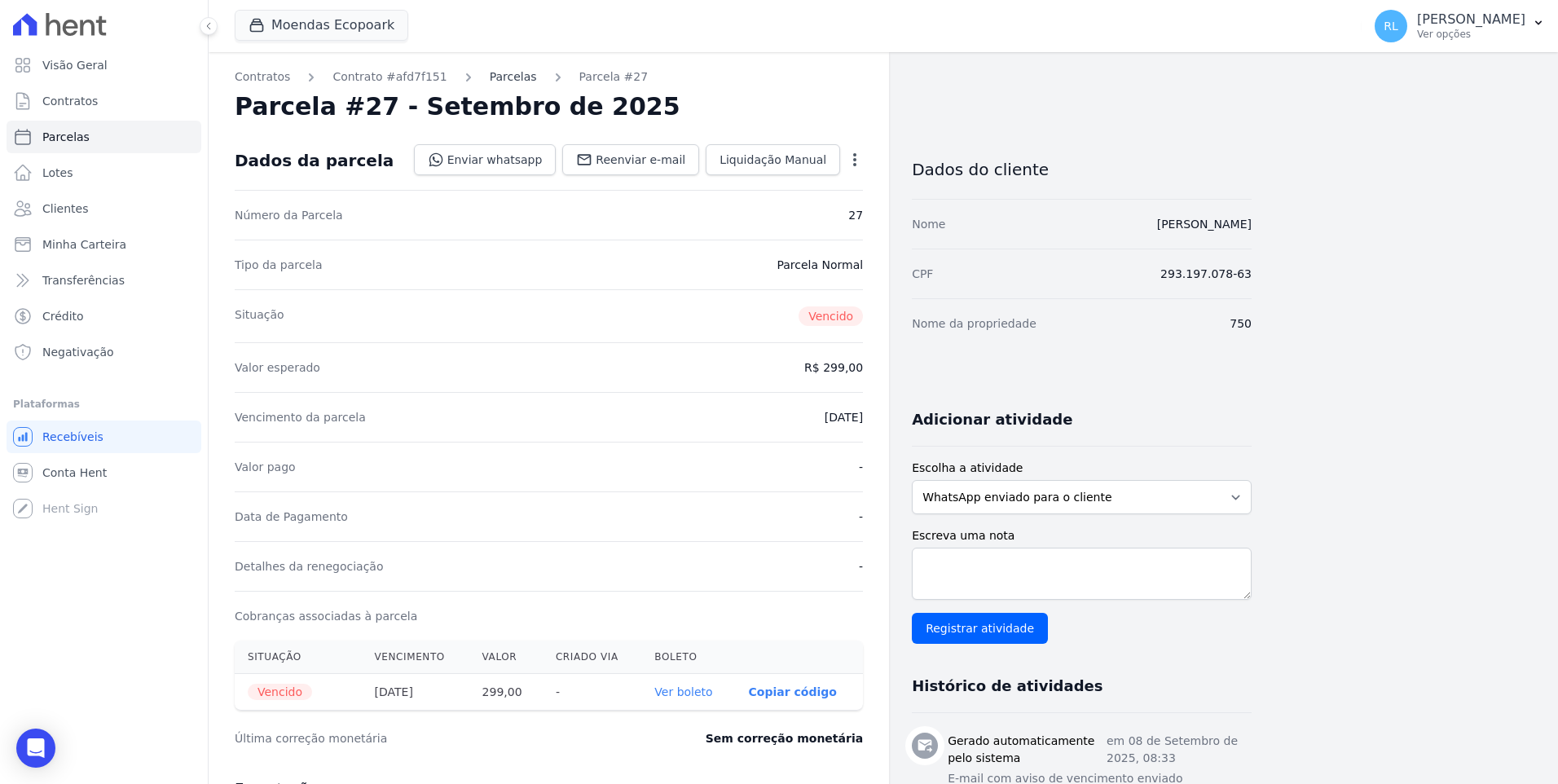
click at [490, 78] on link "Parcelas" at bounding box center [513, 77] width 47 height 17
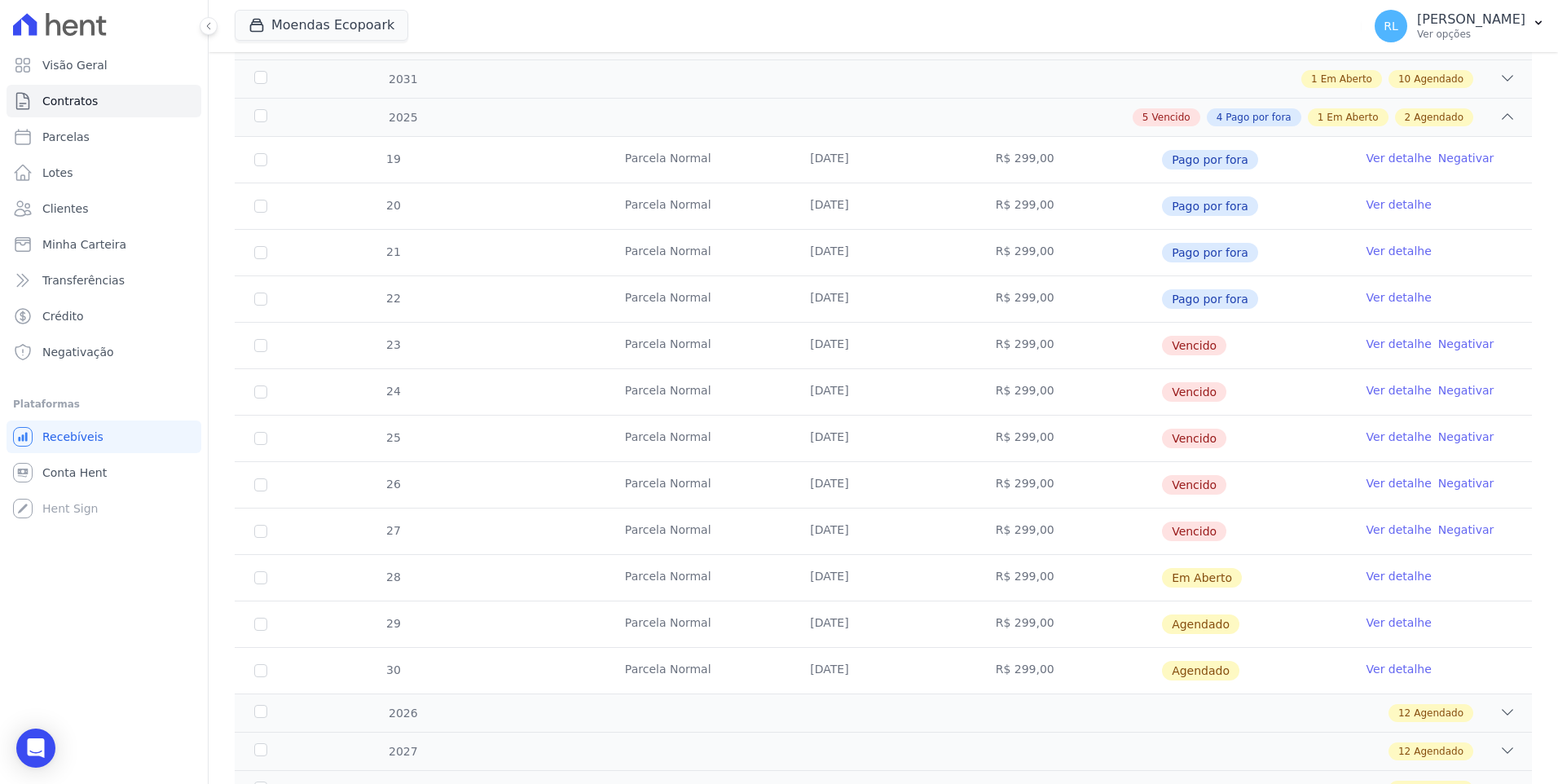
scroll to position [326, 0]
